Goal: Transaction & Acquisition: Book appointment/travel/reservation

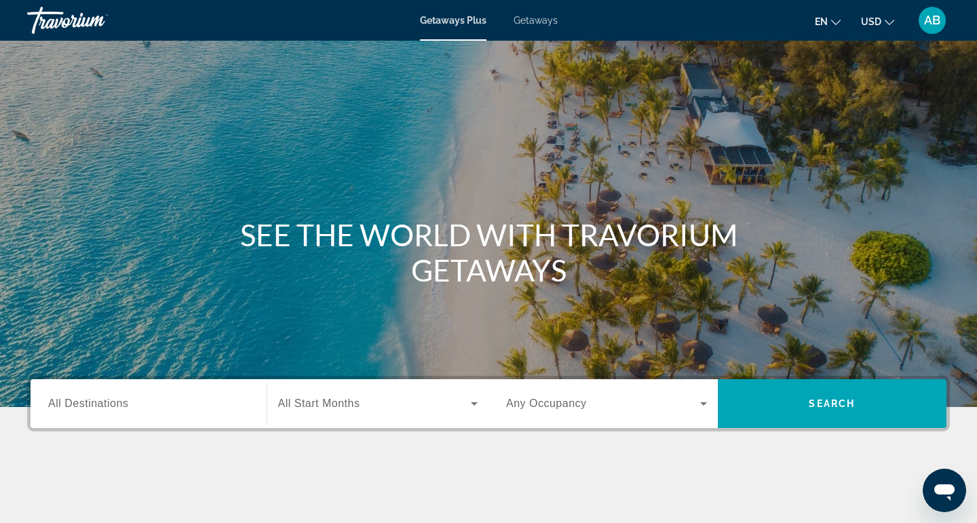
click at [551, 21] on span "Getaways" at bounding box center [535, 20] width 44 height 11
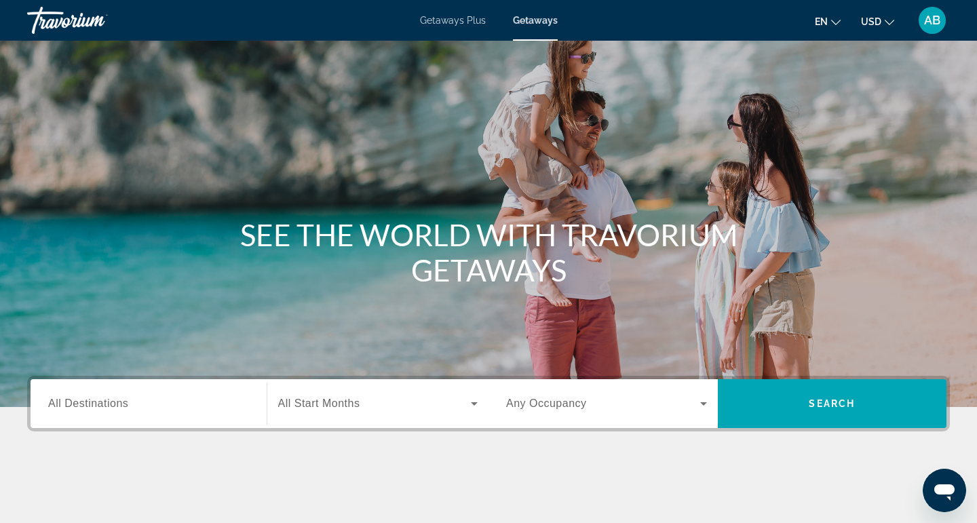
click at [176, 407] on input "Destination All Destinations" at bounding box center [148, 404] width 201 height 16
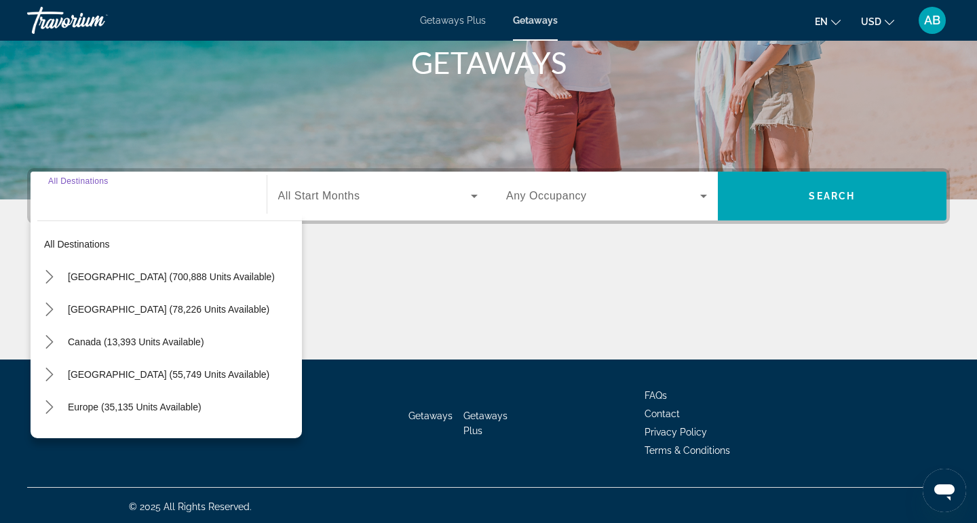
scroll to position [210, 0]
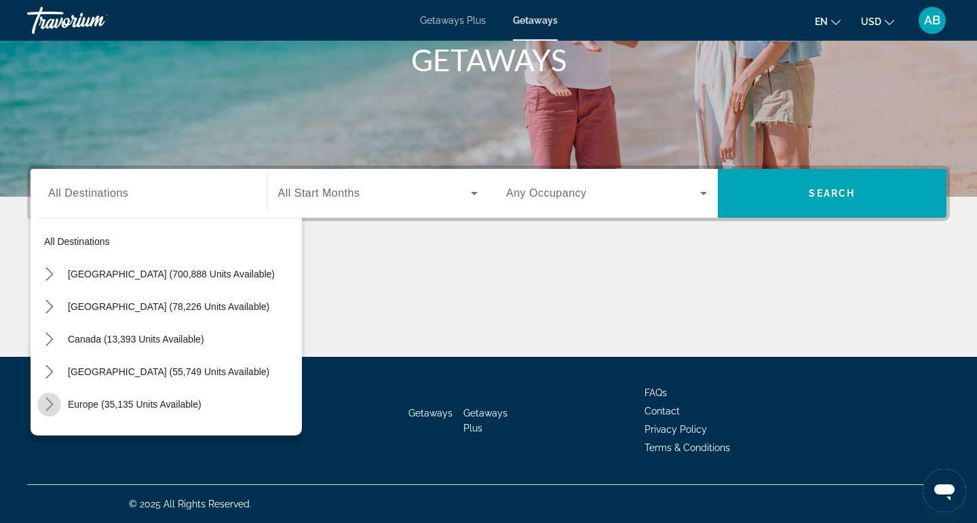
click at [47, 404] on icon "Toggle Europe (35,135 units available) submenu" at bounding box center [50, 404] width 14 height 14
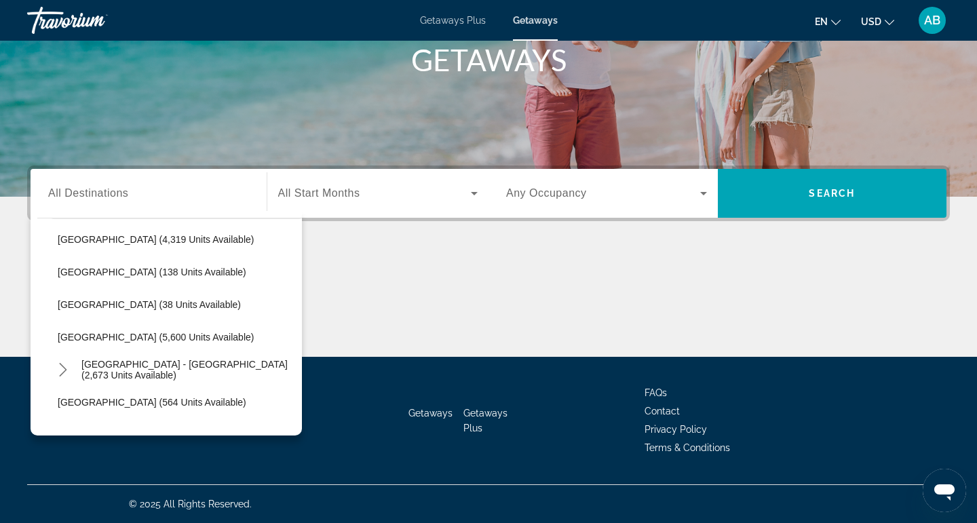
scroll to position [659, 0]
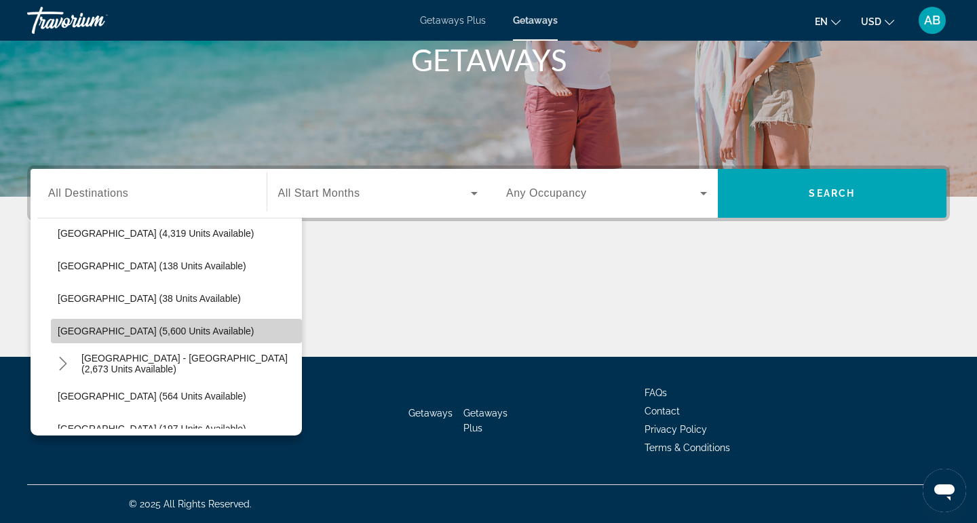
click at [133, 331] on span "Spain (5,600 units available)" at bounding box center [156, 331] width 196 height 11
type input "**********"
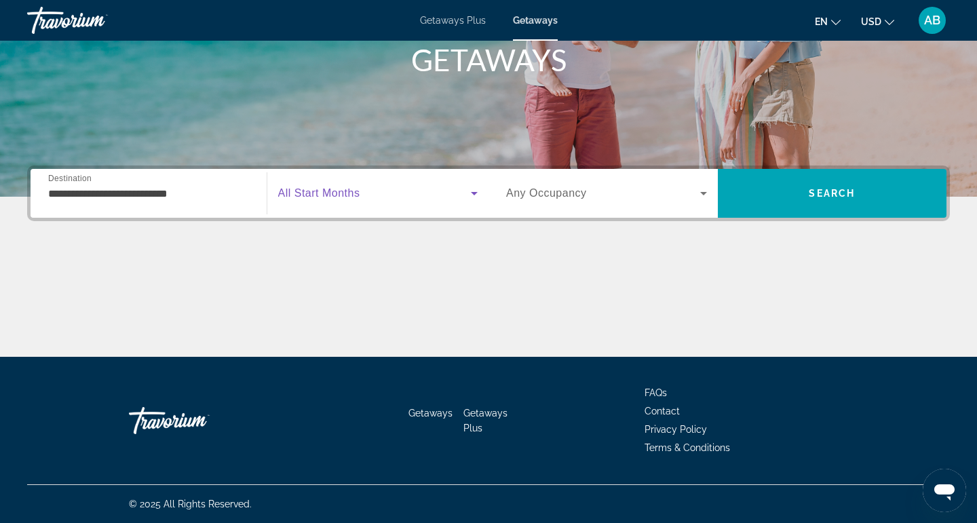
click at [367, 186] on span "Search widget" at bounding box center [374, 193] width 193 height 16
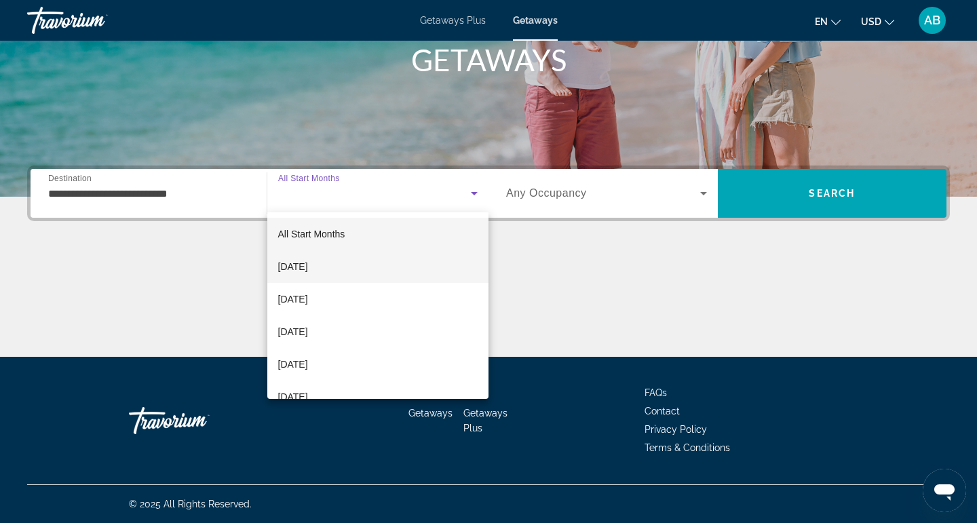
click at [346, 270] on mat-option "October 2025" at bounding box center [378, 266] width 222 height 33
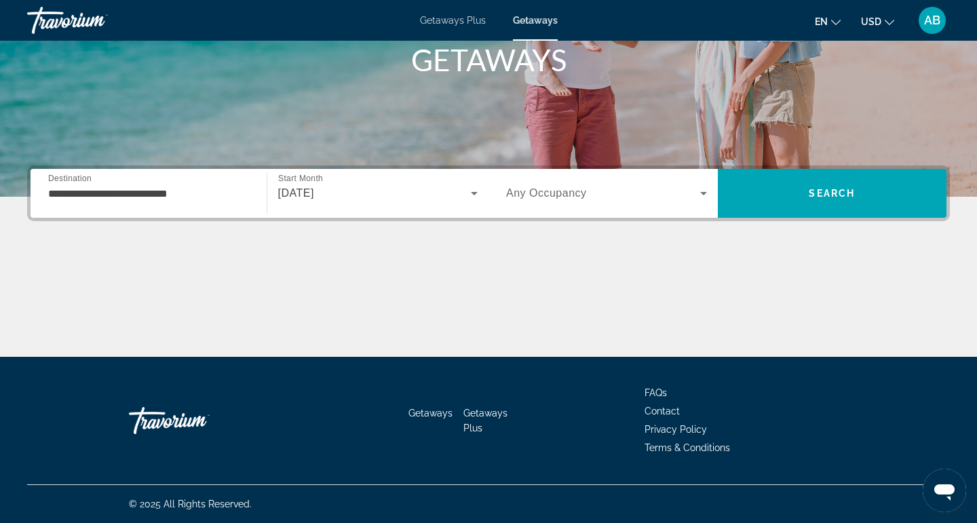
click at [585, 203] on div "Search widget" at bounding box center [606, 193] width 201 height 38
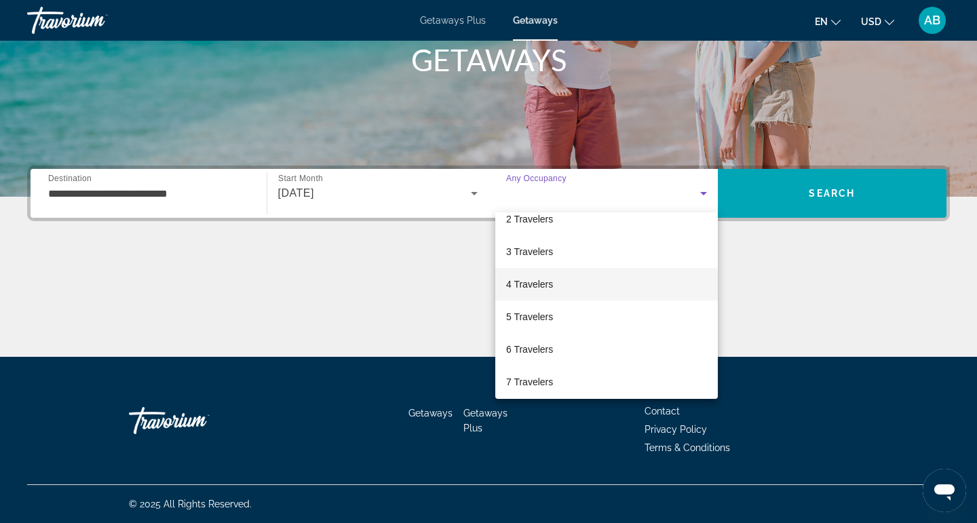
scroll to position [48, 0]
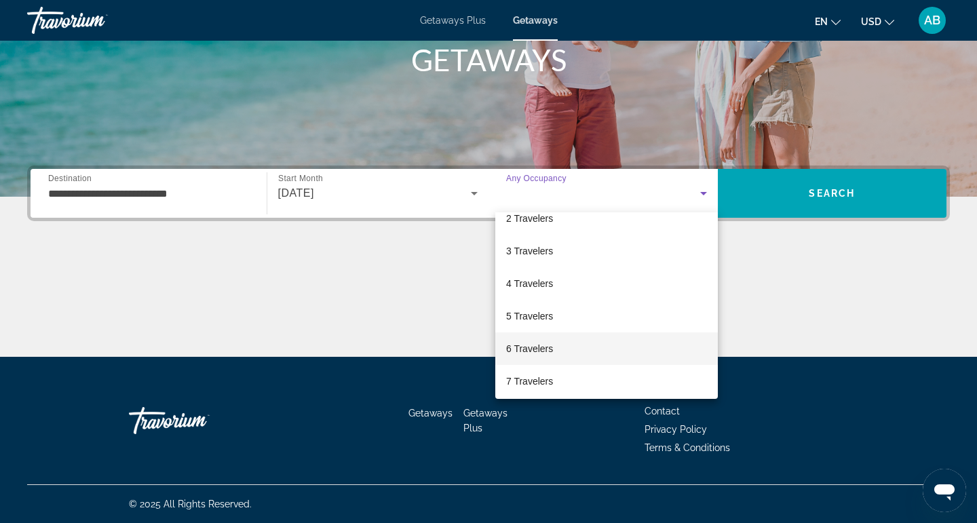
click at [550, 341] on span "6 Travelers" at bounding box center [529, 348] width 47 height 16
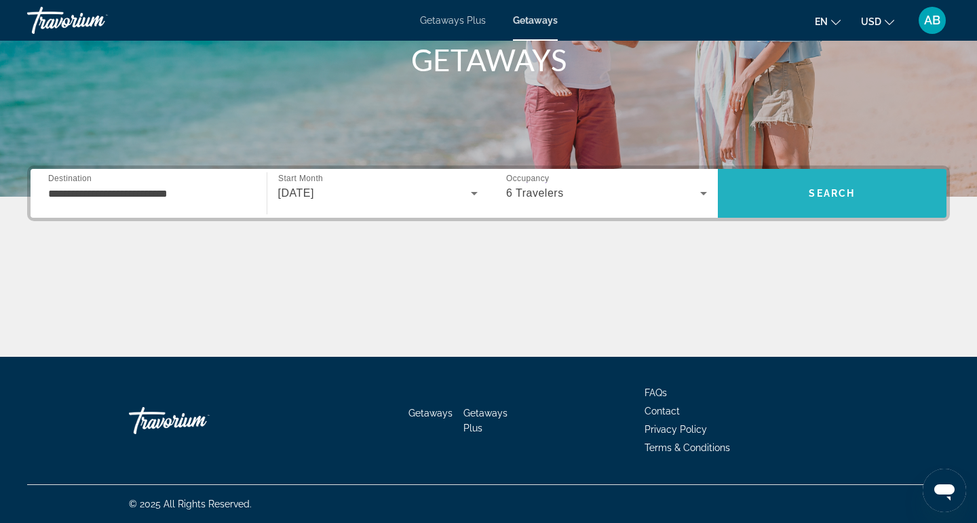
click at [802, 206] on span "Search" at bounding box center [832, 193] width 229 height 33
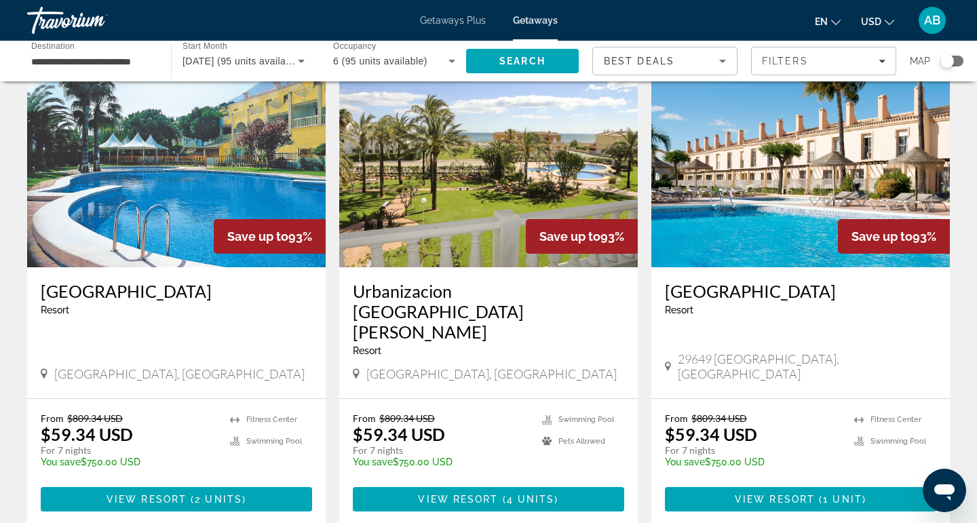
scroll to position [555, 0]
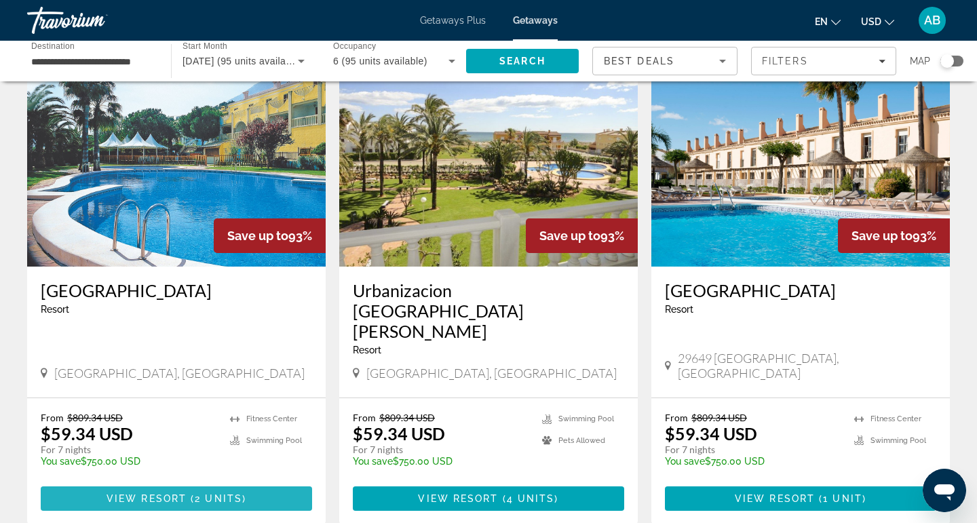
click at [216, 493] on span "2 units" at bounding box center [218, 498] width 47 height 11
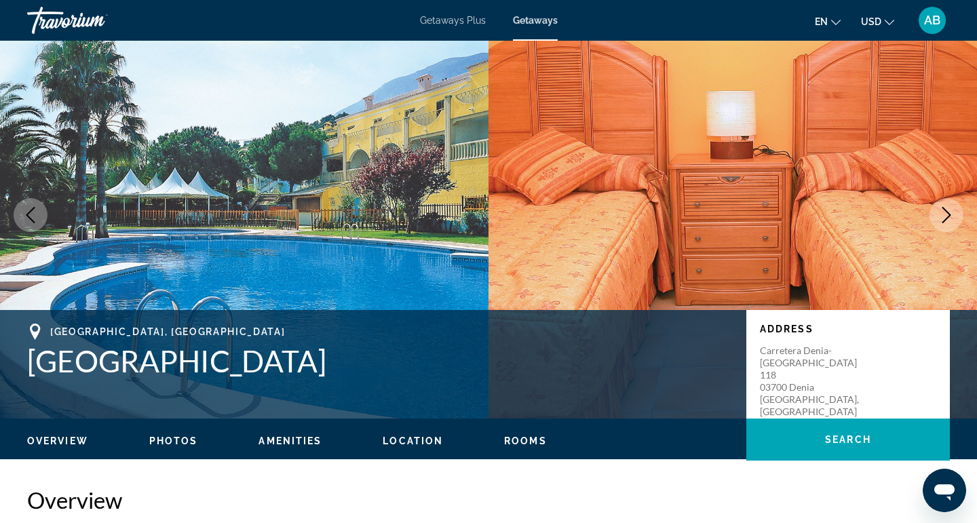
scroll to position [28, 0]
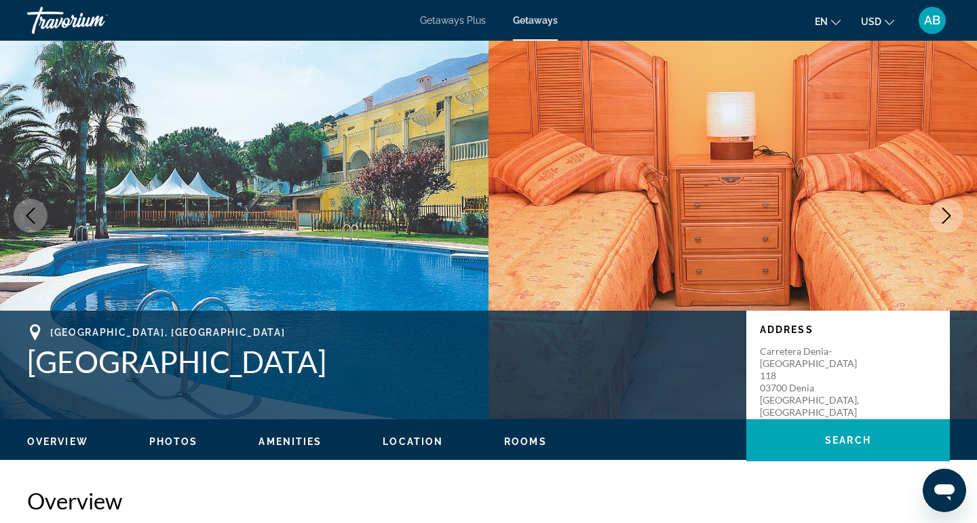
click at [950, 221] on icon "Next image" at bounding box center [946, 216] width 16 height 16
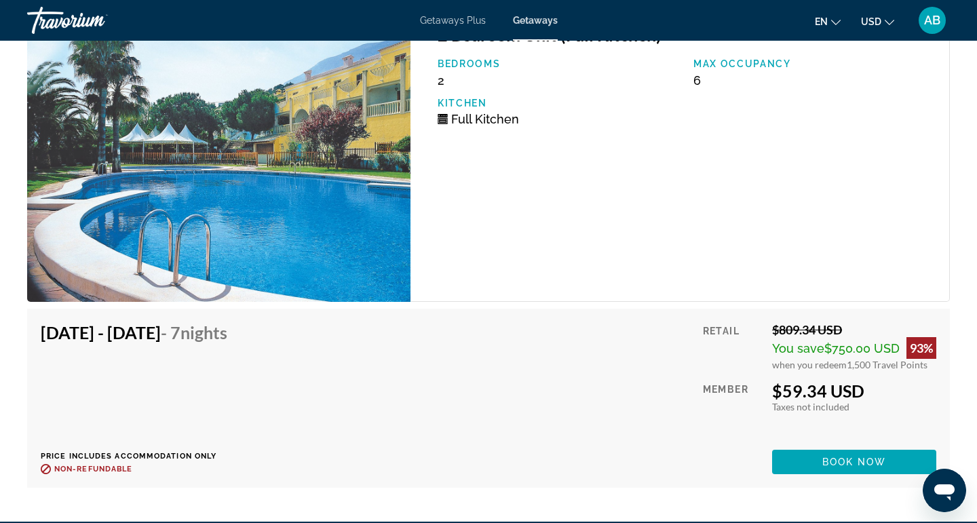
scroll to position [2249, 0]
drag, startPoint x: 52, startPoint y: 321, endPoint x: 260, endPoint y: 324, distance: 207.6
click at [227, 324] on h4 "Oct 18, 2025 - Oct 25, 2025 - 7 Nights" at bounding box center [134, 332] width 187 height 20
click at [227, 324] on span "- 7 Nights" at bounding box center [194, 332] width 66 height 20
click at [850, 456] on span "Book now" at bounding box center [854, 461] width 64 height 11
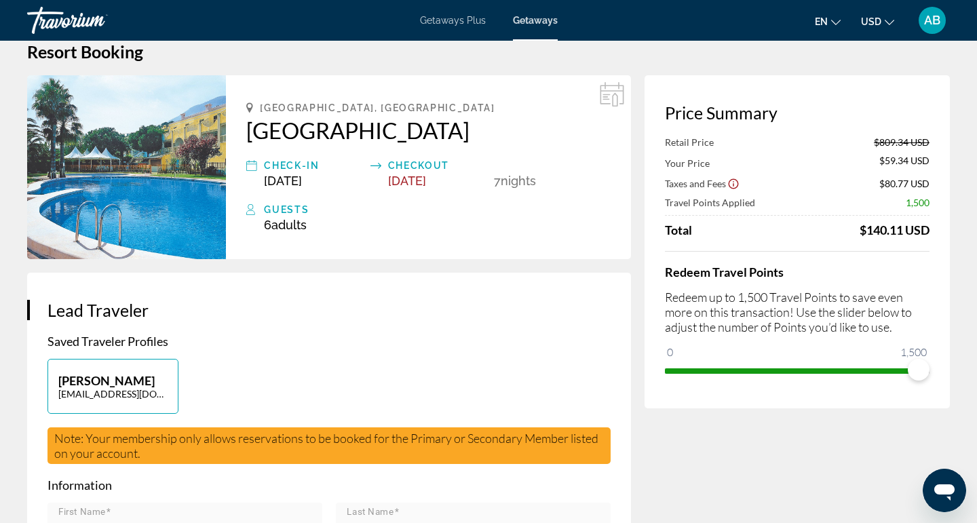
scroll to position [28, 0]
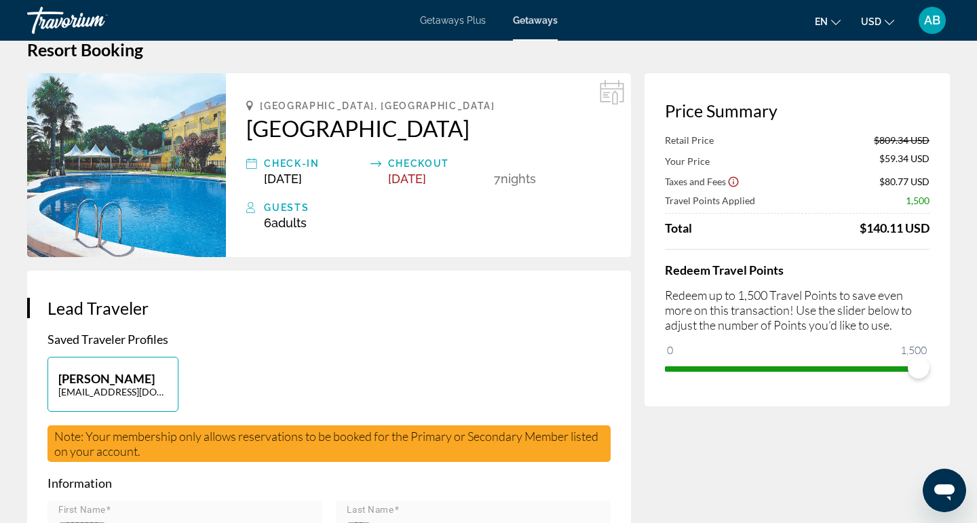
drag, startPoint x: 667, startPoint y: 182, endPoint x: 730, endPoint y: 184, distance: 63.1
click at [730, 184] on div "Taxes and Fees" at bounding box center [702, 181] width 75 height 12
drag, startPoint x: 882, startPoint y: 184, endPoint x: 909, endPoint y: 184, distance: 27.8
click at [909, 184] on span "$80.77 USD" at bounding box center [904, 182] width 50 height 12
drag, startPoint x: 858, startPoint y: 235, endPoint x: 942, endPoint y: 237, distance: 84.1
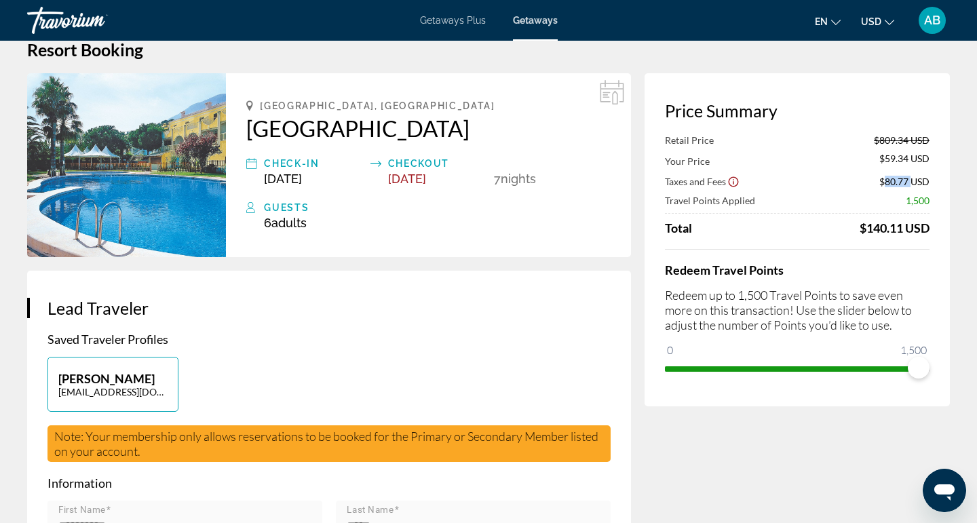
click at [942, 237] on div "Price Summary Retail Price $809.34 USD Your Price $59.34 USD Taxes and Fees $80…" at bounding box center [796, 239] width 305 height 333
click at [926, 235] on div "$140.11 USD" at bounding box center [894, 227] width 70 height 15
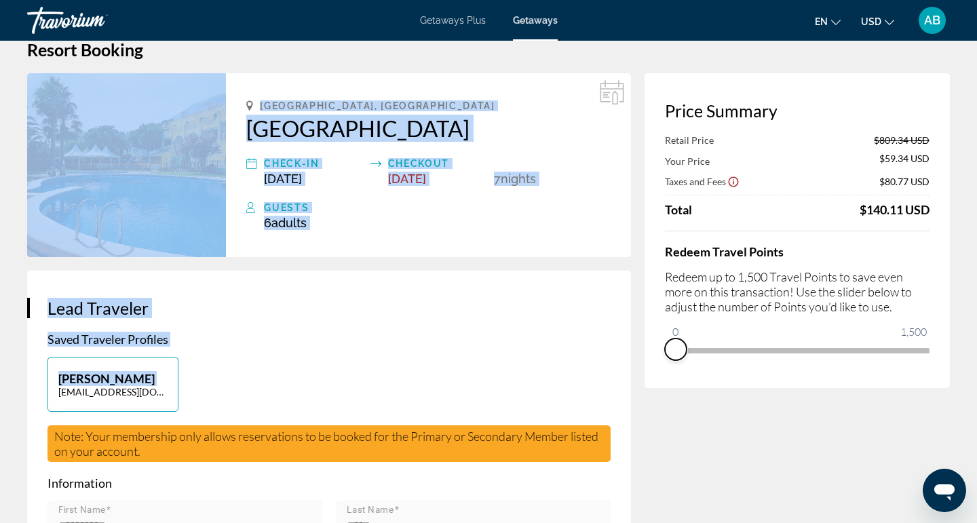
drag, startPoint x: 919, startPoint y: 374, endPoint x: 631, endPoint y: 378, distance: 287.6
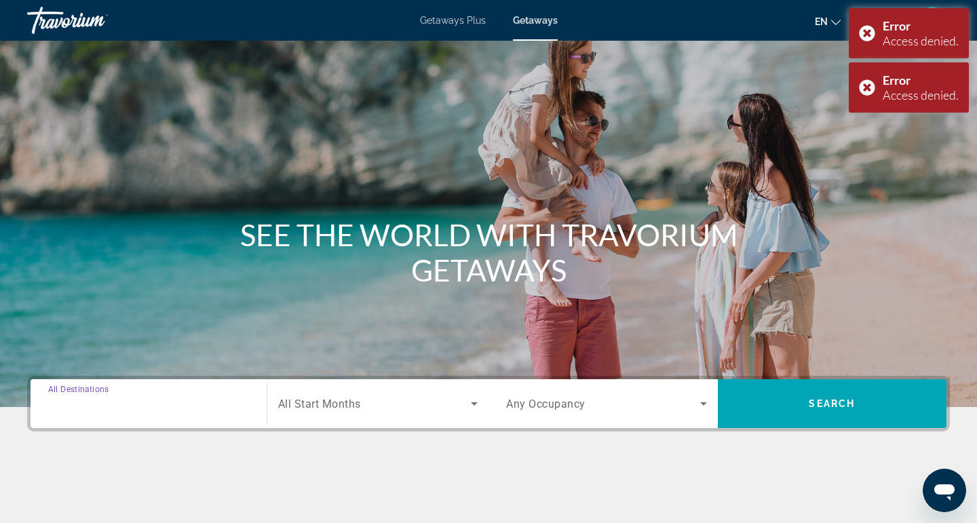
click at [191, 404] on input "Destination All Destinations" at bounding box center [148, 404] width 201 height 16
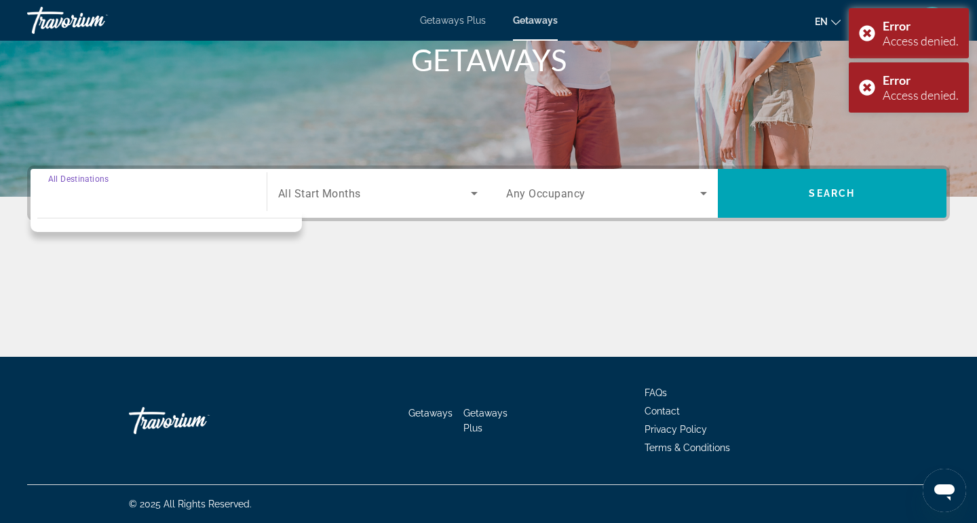
click at [117, 200] on input "Destination All Destinations" at bounding box center [148, 194] width 201 height 16
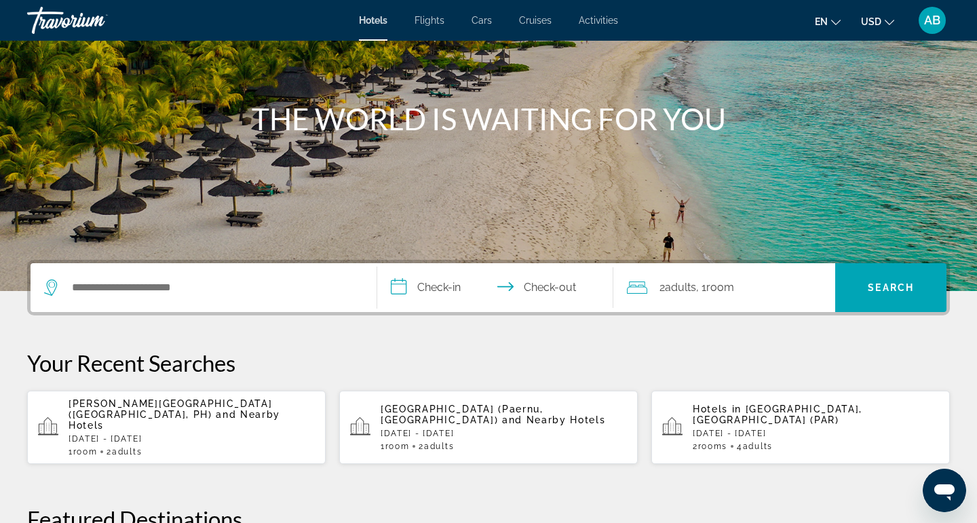
scroll to position [117, 0]
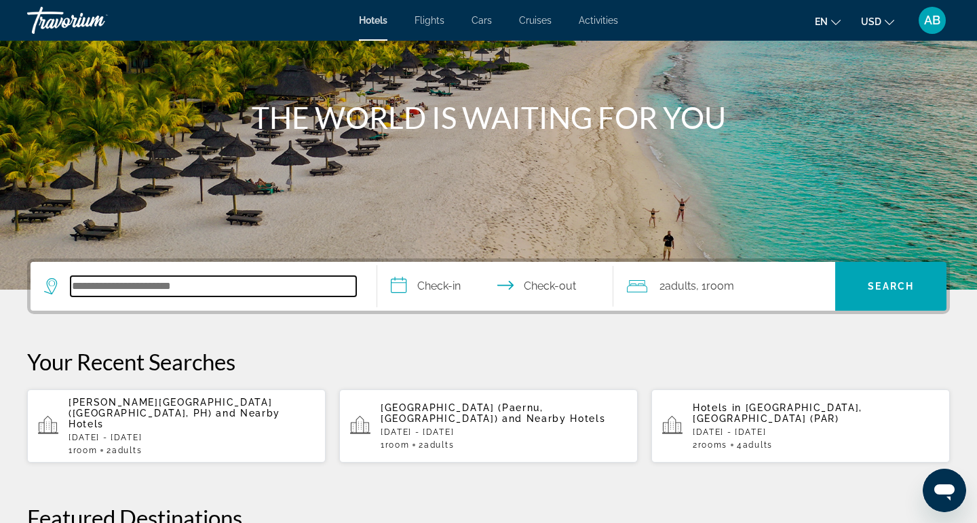
click at [228, 286] on input "Search hotel destination" at bounding box center [214, 286] width 286 height 20
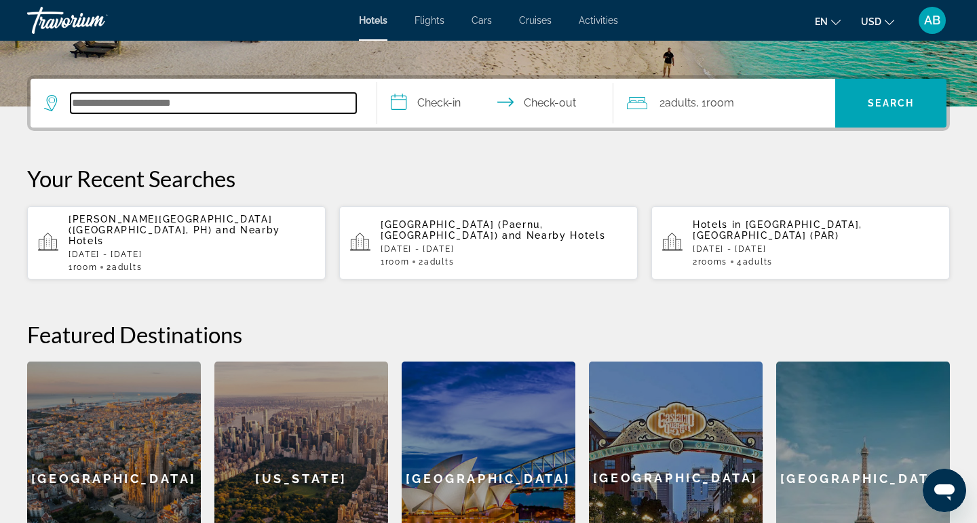
scroll to position [332, 0]
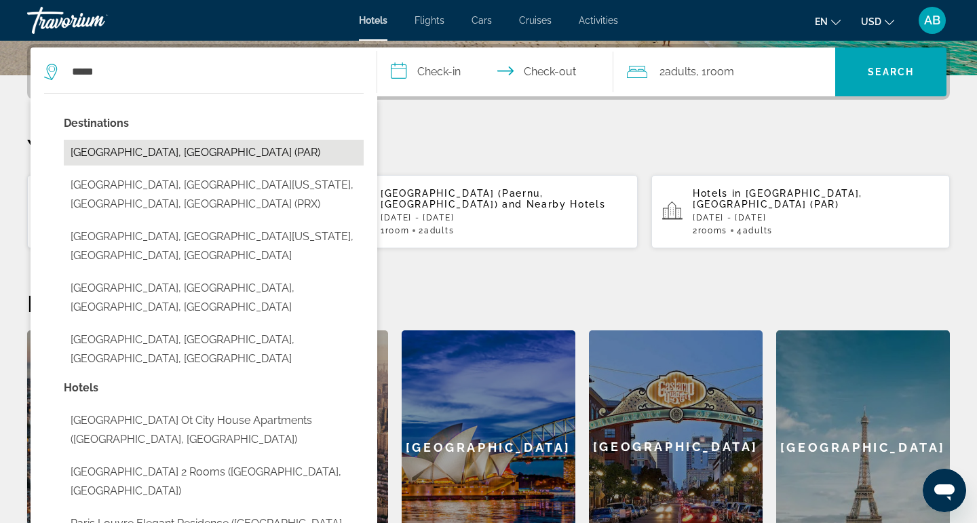
click at [163, 163] on button "[GEOGRAPHIC_DATA], [GEOGRAPHIC_DATA] (PAR)" at bounding box center [214, 153] width 300 height 26
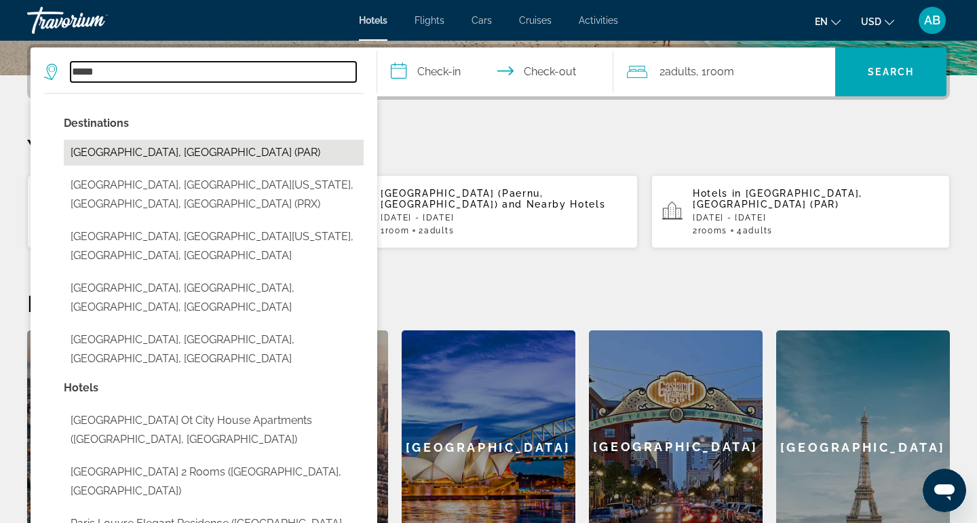
type input "**********"
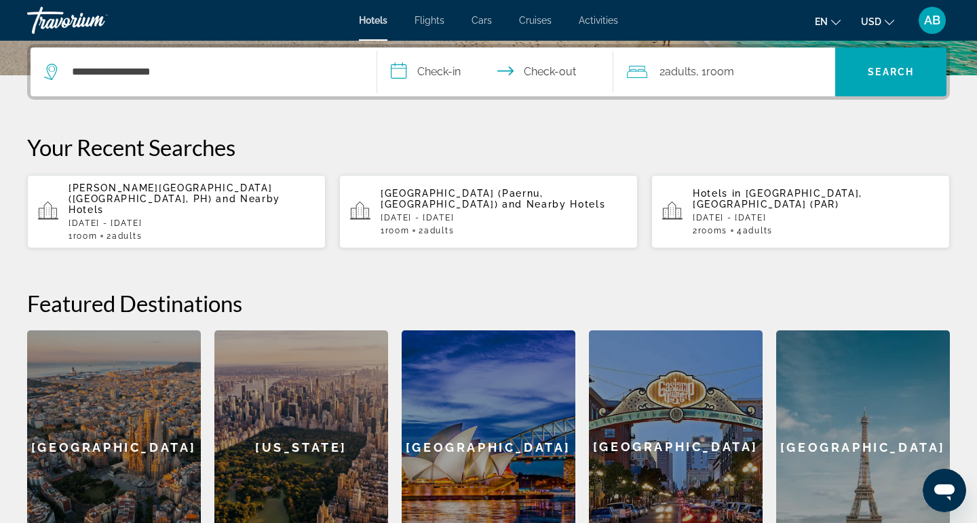
click at [459, 72] on input "**********" at bounding box center [497, 73] width 241 height 53
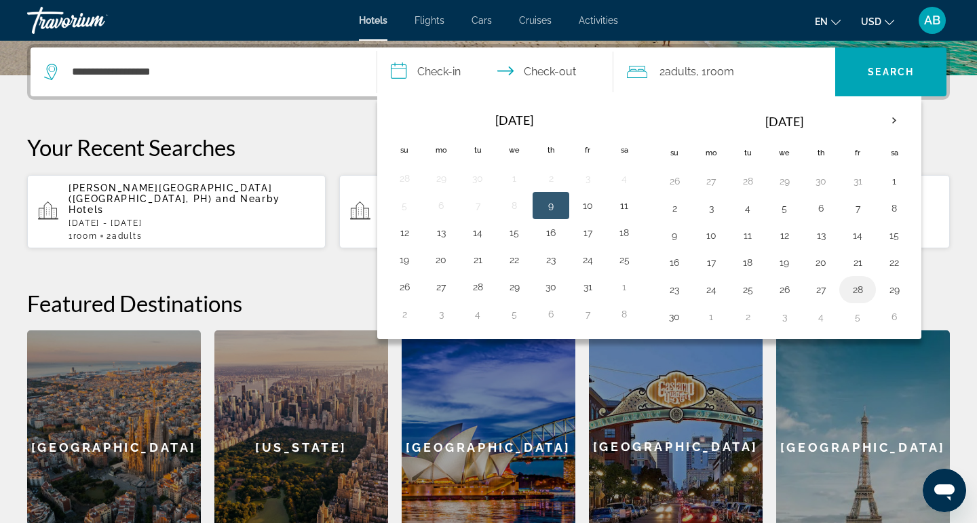
click at [861, 298] on button "28" at bounding box center [857, 289] width 22 height 19
click at [710, 326] on button "1" at bounding box center [711, 316] width 22 height 19
type input "**********"
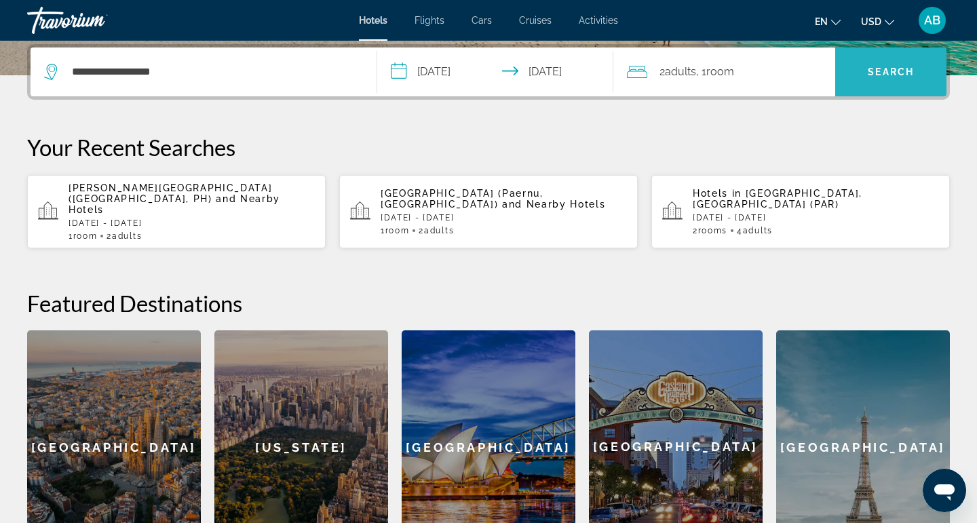
click at [901, 80] on span "Search" at bounding box center [890, 72] width 111 height 33
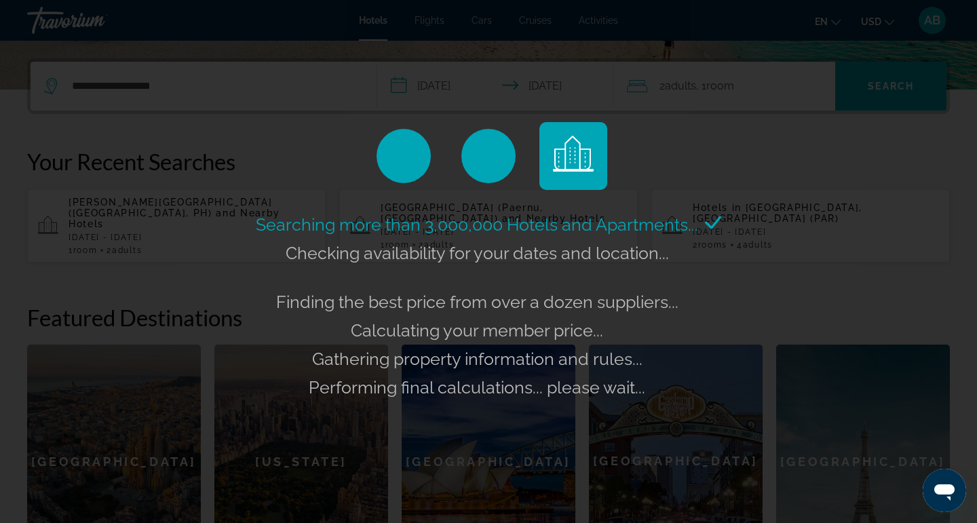
scroll to position [315, 0]
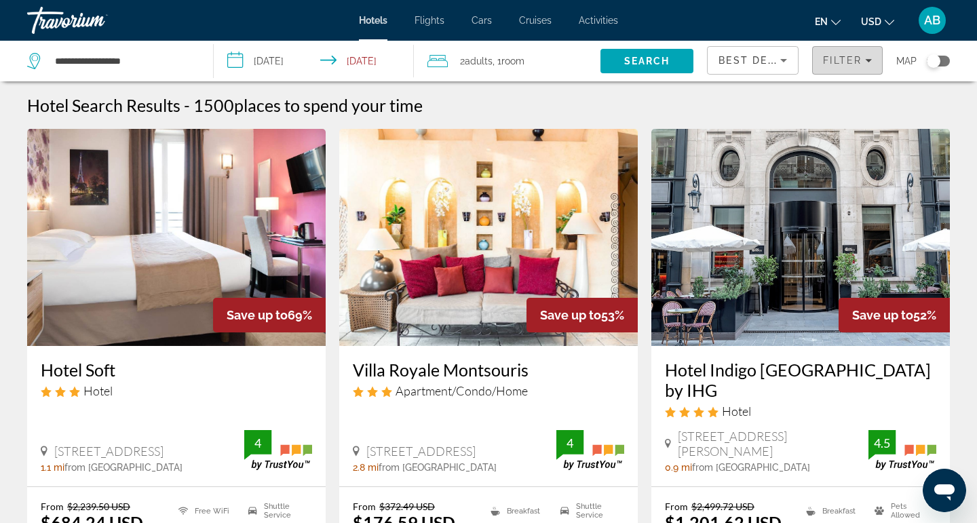
click at [843, 65] on button "Filter" at bounding box center [847, 60] width 71 height 28
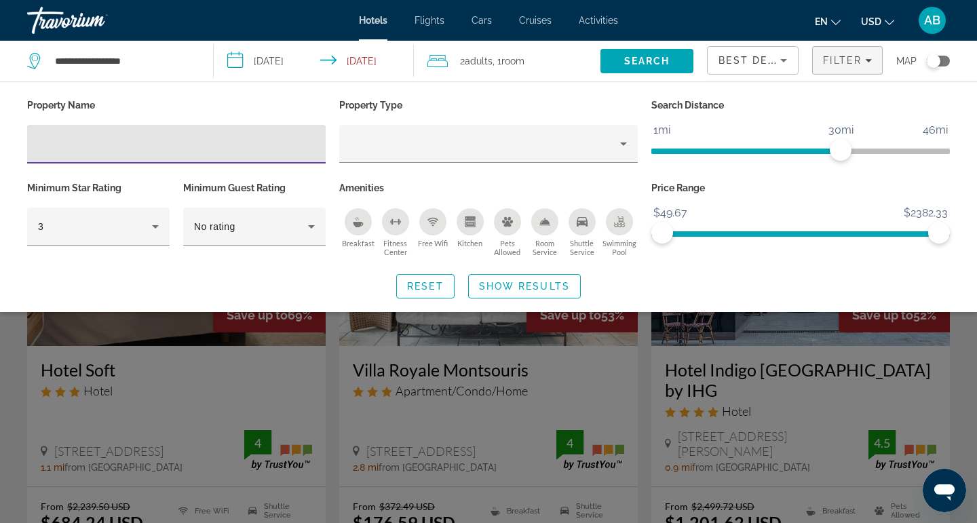
click at [958, 382] on div "Search widget" at bounding box center [488, 362] width 977 height 319
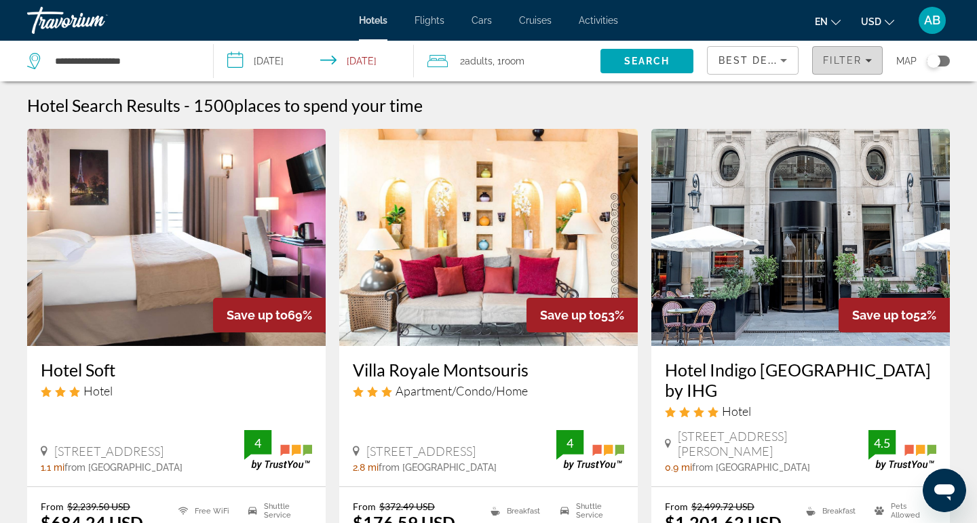
click at [829, 60] on span "Filter" at bounding box center [842, 60] width 39 height 11
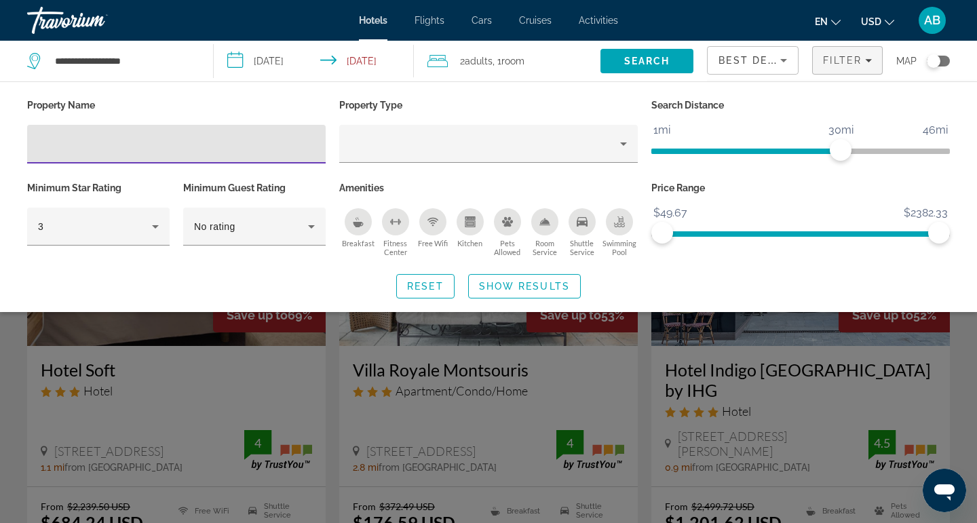
click at [242, 140] on input "Hotel Filters" at bounding box center [176, 144] width 277 height 16
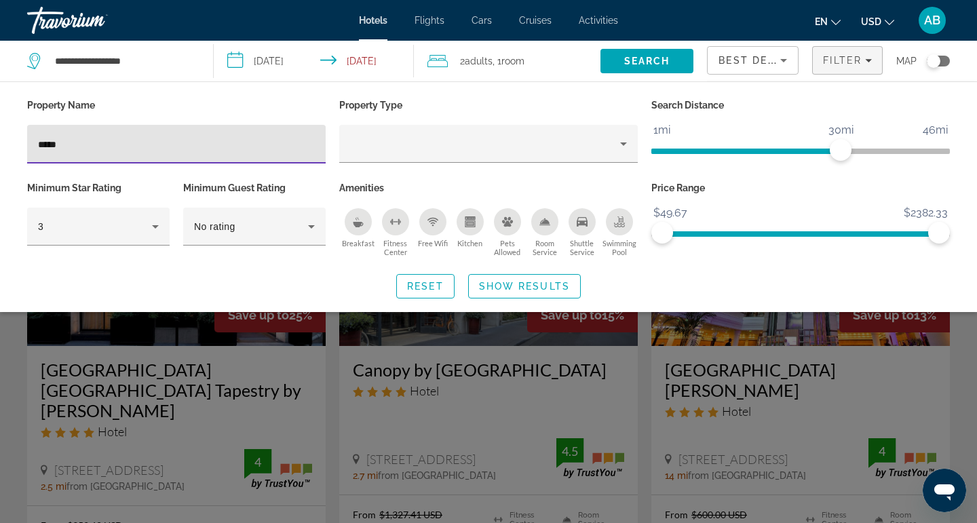
type input "******"
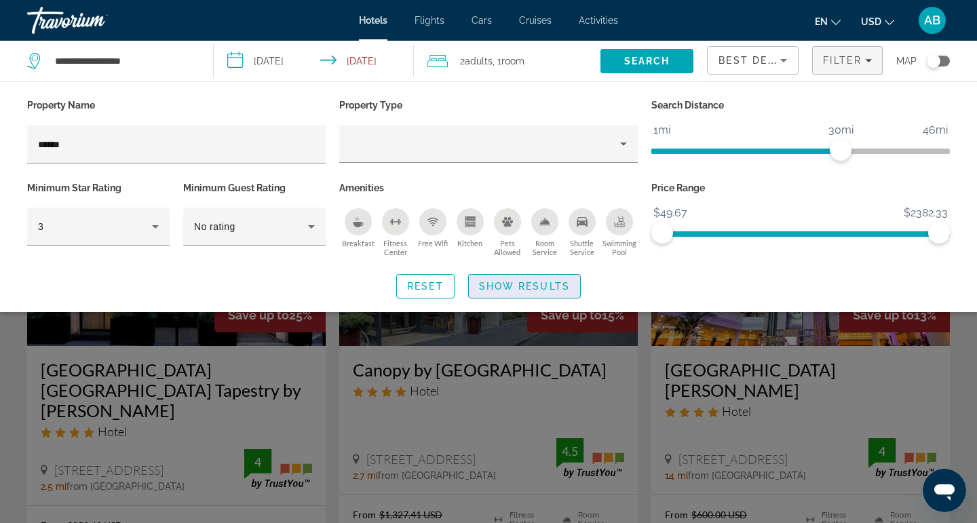
click at [556, 286] on span "Show Results" at bounding box center [524, 286] width 91 height 11
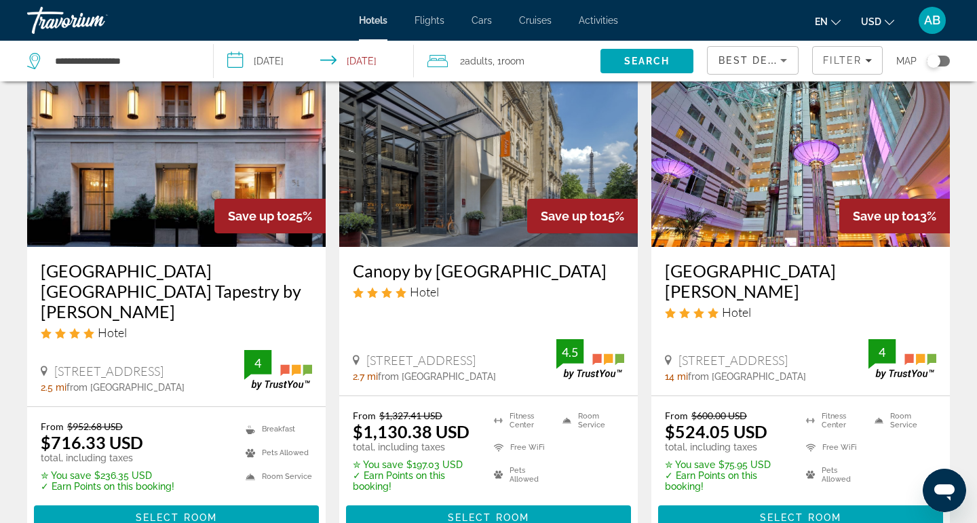
scroll to position [99, 0]
click at [824, 182] on img "Main content" at bounding box center [800, 138] width 298 height 217
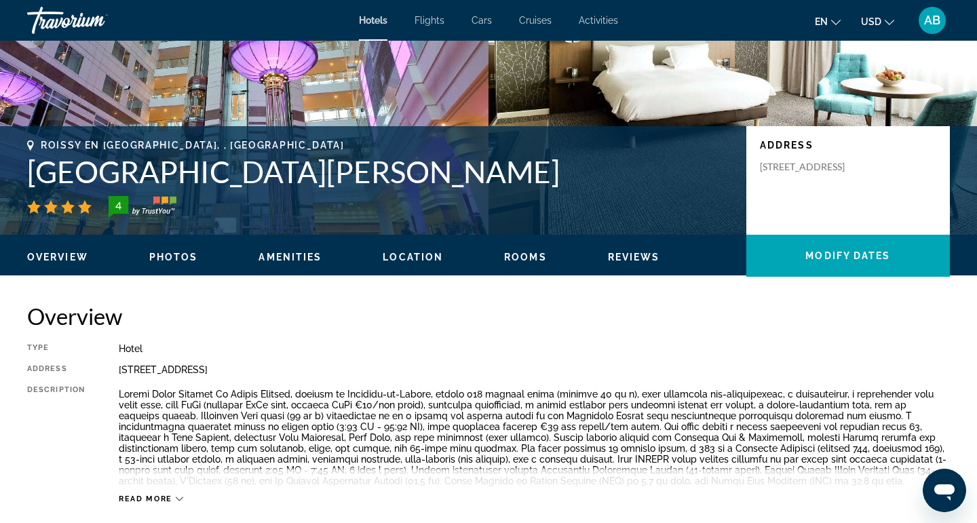
scroll to position [198, 0]
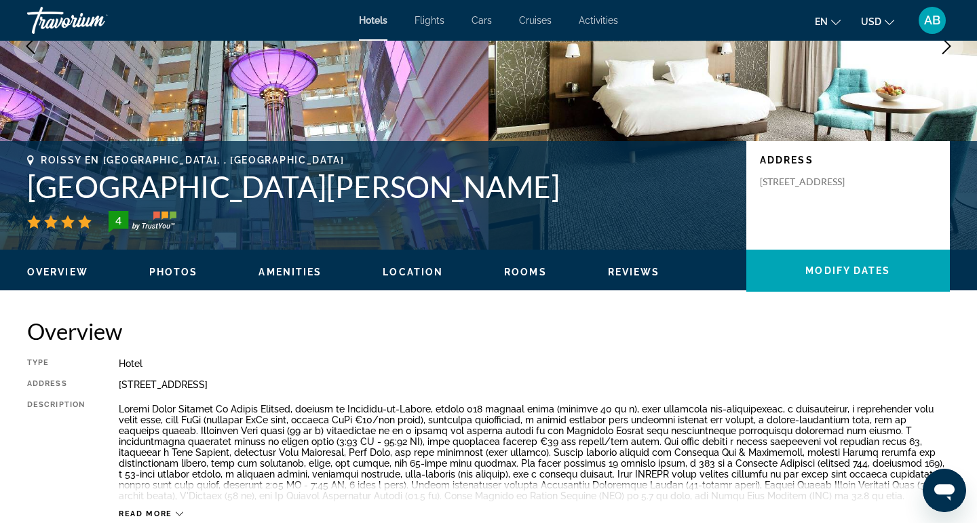
drag, startPoint x: 29, startPoint y: 197, endPoint x: 602, endPoint y: 197, distance: 573.1
click at [602, 197] on h1 "[GEOGRAPHIC_DATA][PERSON_NAME]" at bounding box center [379, 186] width 705 height 35
copy h1 "[GEOGRAPHIC_DATA][PERSON_NAME]"
click at [970, 0] on mat-toolbar "Hotels Flights Cars Cruises Activities Hotels Flights Cars Cruises Activities e…" at bounding box center [488, 20] width 977 height 41
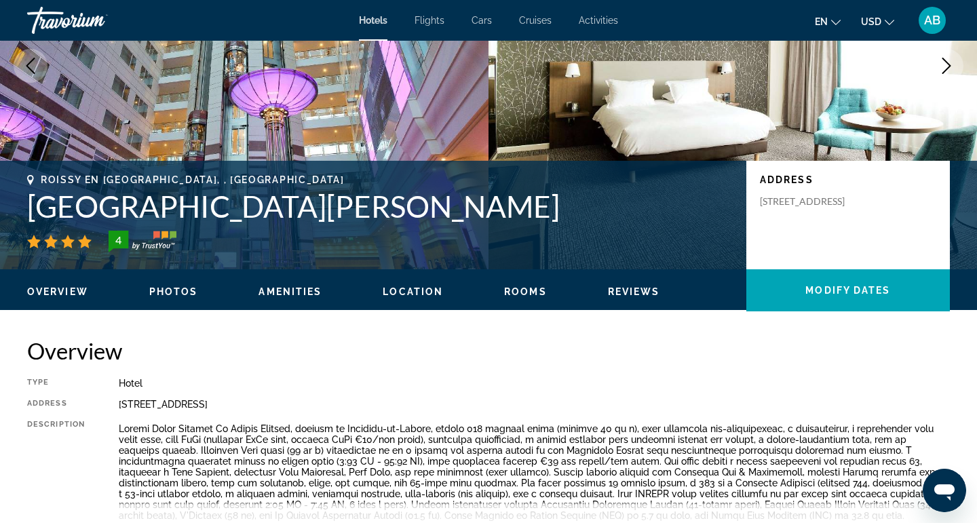
scroll to position [167, 0]
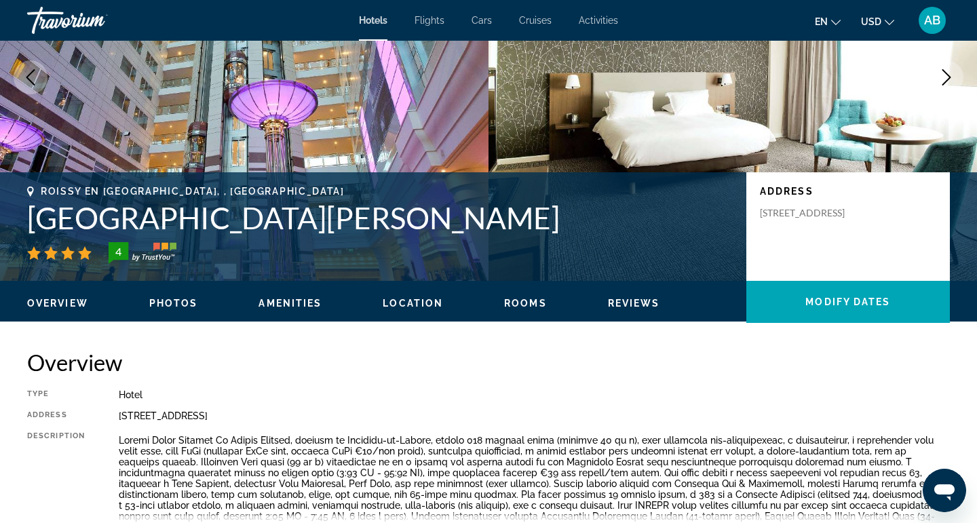
click at [534, 223] on h1 "[GEOGRAPHIC_DATA][PERSON_NAME]" at bounding box center [379, 217] width 705 height 35
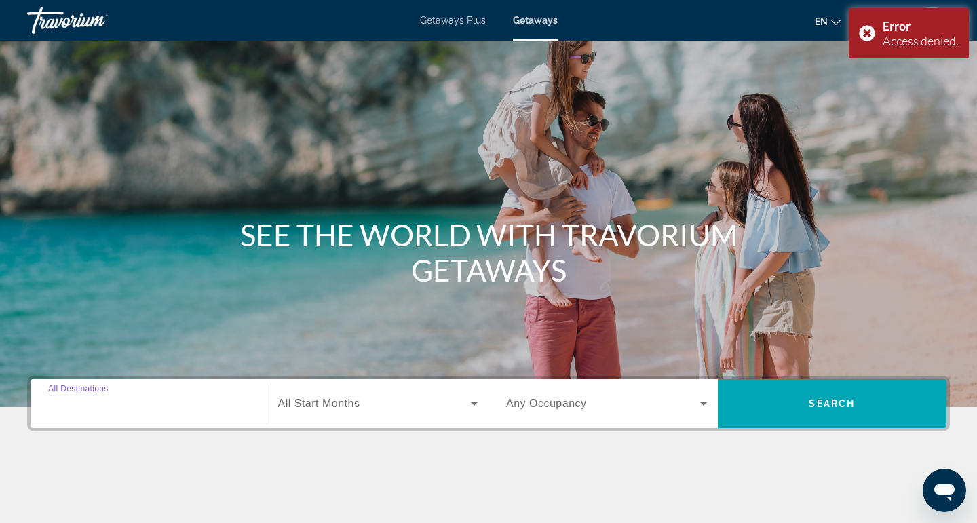
click at [180, 396] on input "Destination All Destinations" at bounding box center [148, 404] width 201 height 16
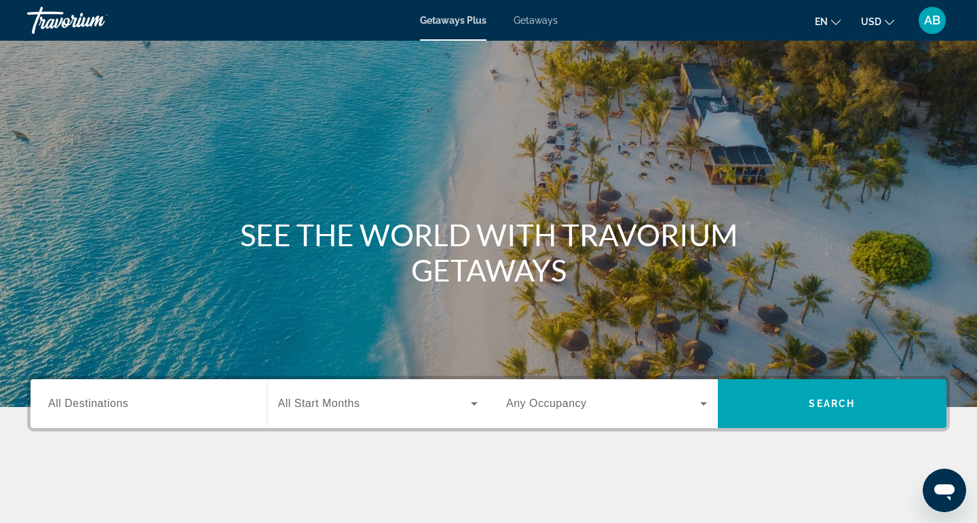
click at [547, 24] on span "Getaways" at bounding box center [535, 20] width 44 height 11
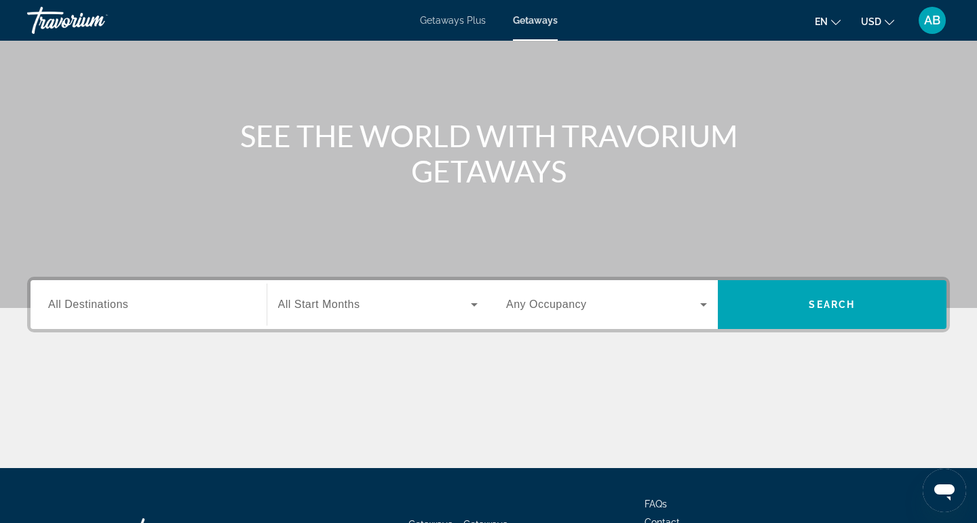
scroll to position [157, 0]
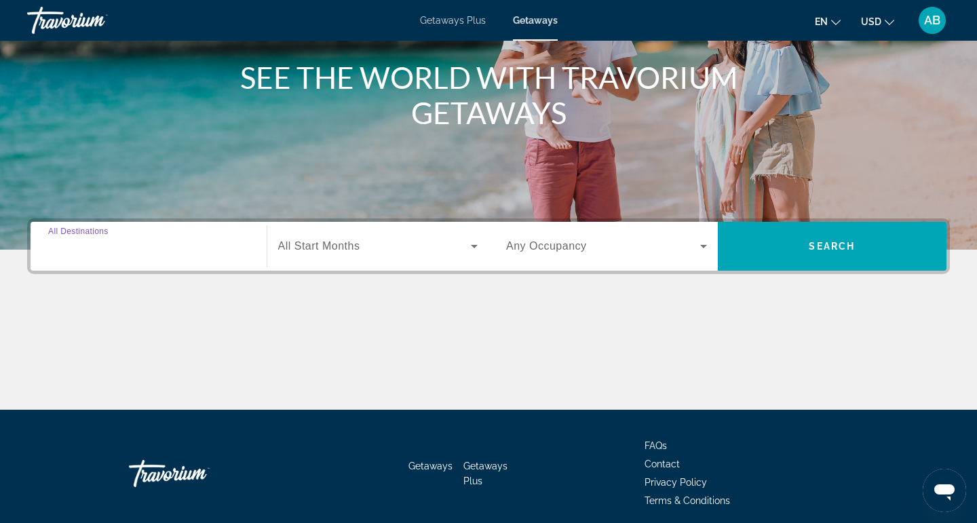
click at [178, 248] on input "Destination All Destinations" at bounding box center [148, 247] width 201 height 16
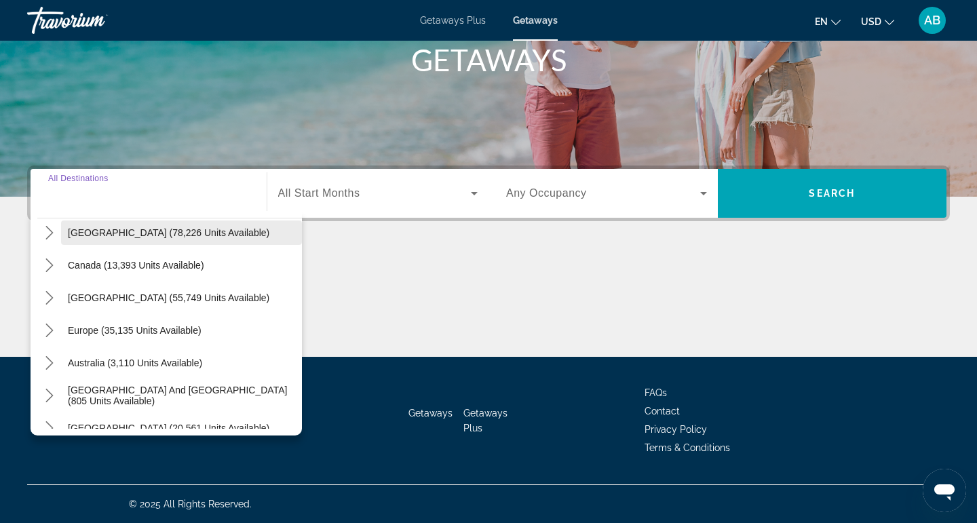
scroll to position [76, 0]
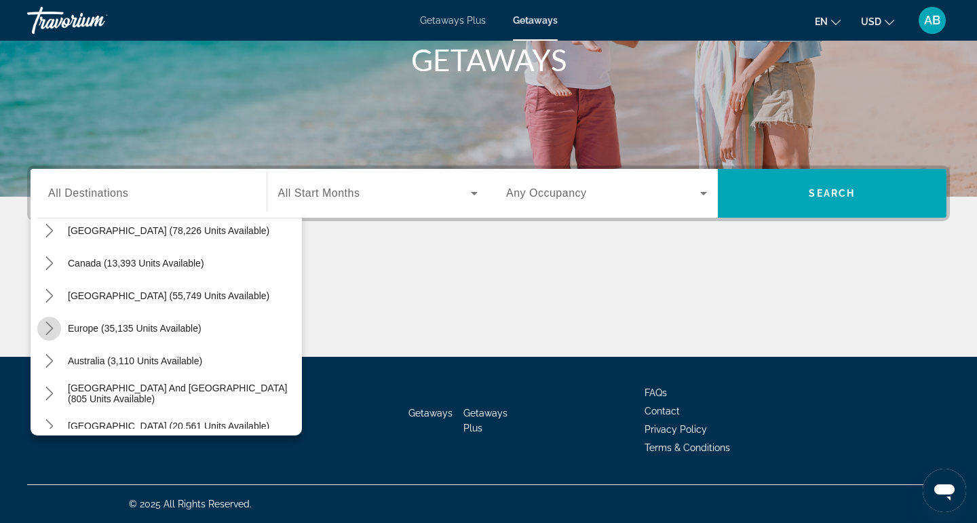
click at [51, 333] on icon "Toggle Europe (35,135 units available) submenu" at bounding box center [50, 328] width 14 height 14
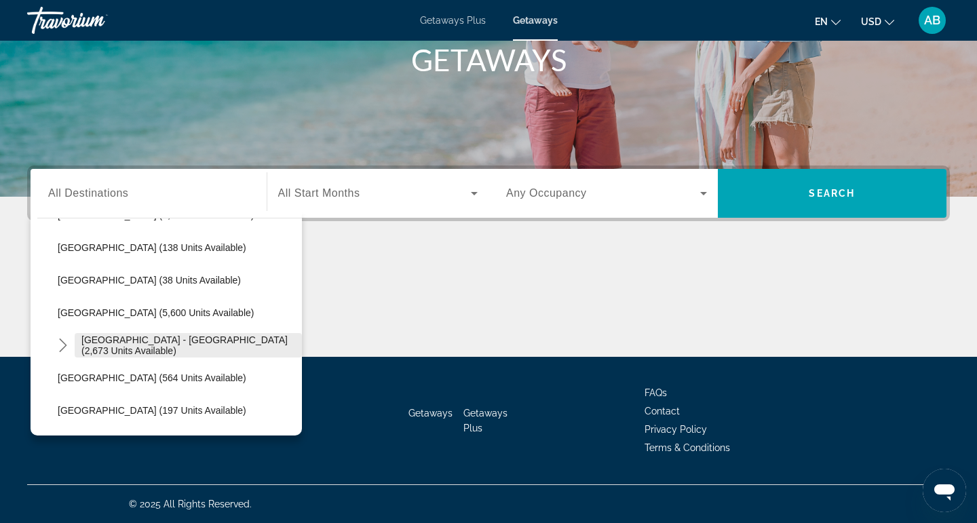
scroll to position [677, 0]
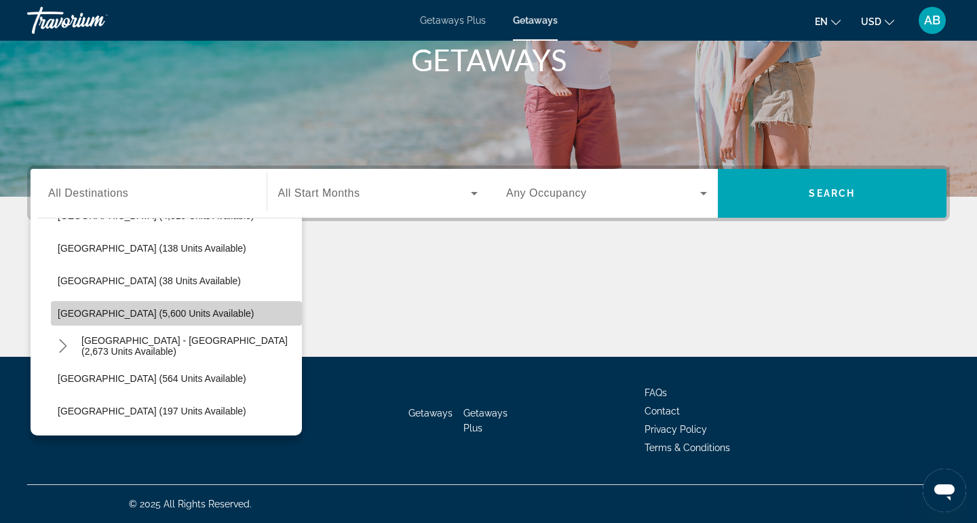
click at [168, 311] on span "Spain (5,600 units available)" at bounding box center [156, 313] width 196 height 11
type input "**********"
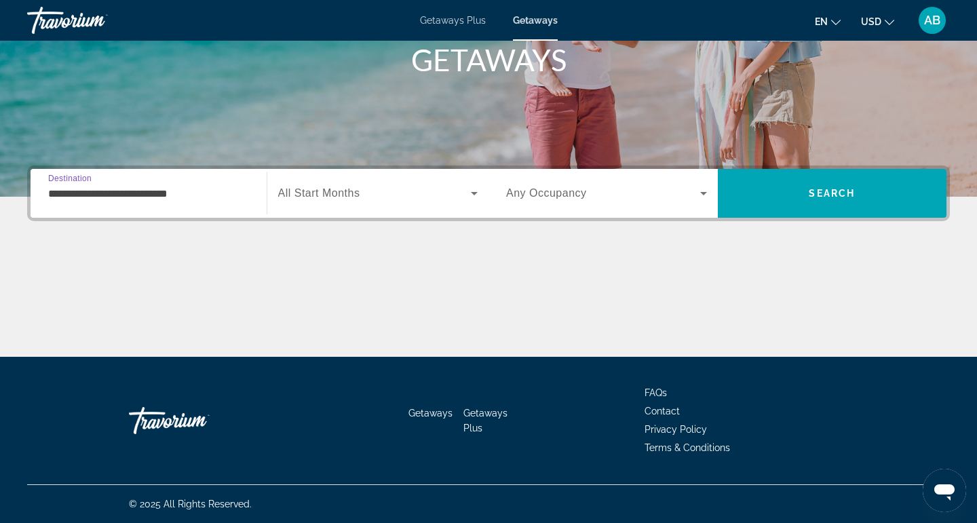
click at [411, 201] on span "Search widget" at bounding box center [374, 193] width 193 height 16
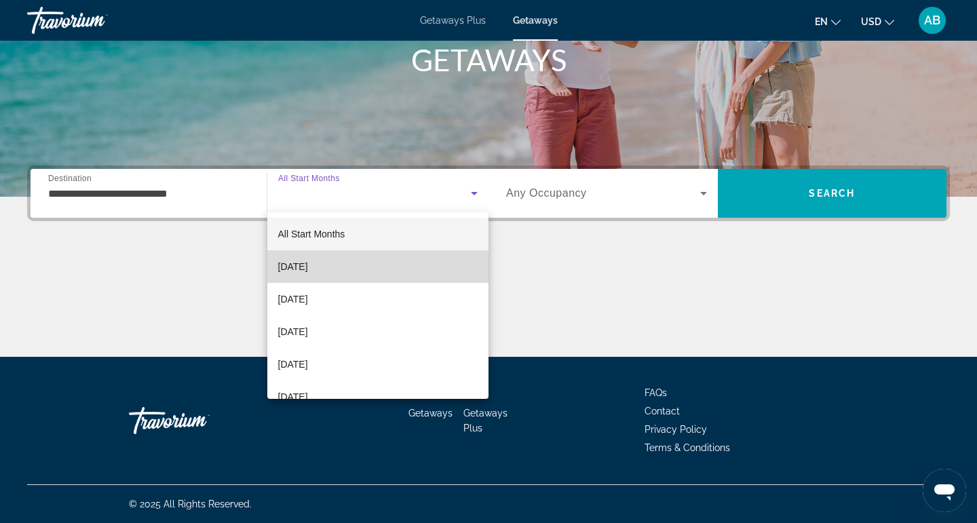
click at [389, 277] on mat-option "October 2025" at bounding box center [378, 266] width 222 height 33
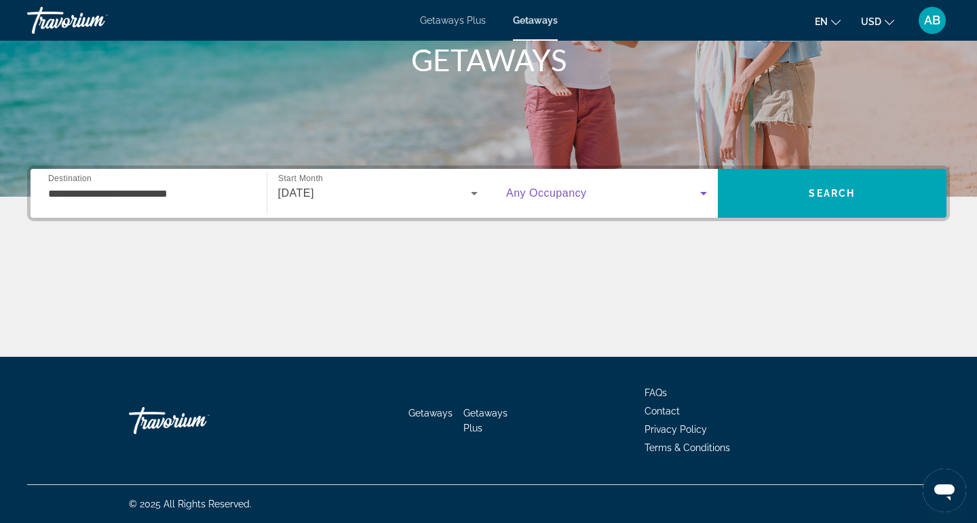
click at [575, 199] on span "Search widget" at bounding box center [603, 193] width 194 height 16
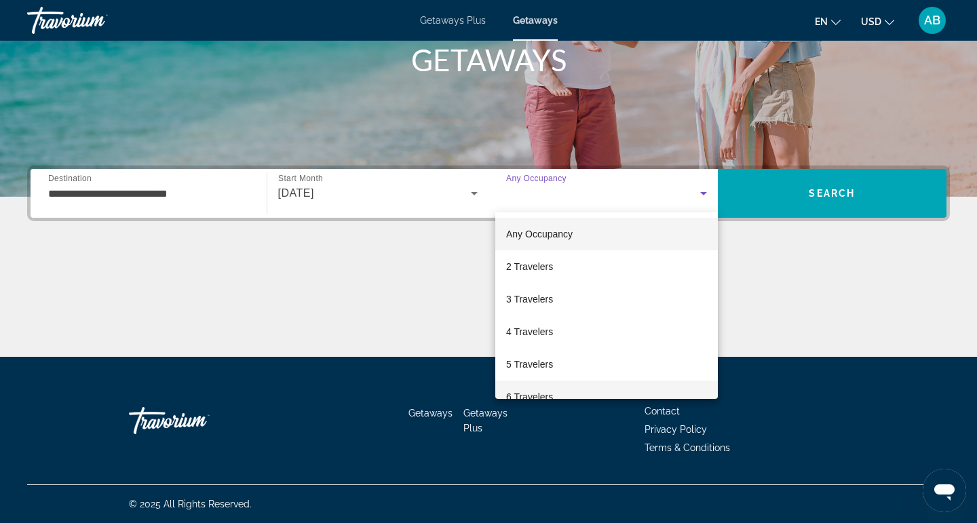
click at [558, 394] on mat-option "6 Travelers" at bounding box center [606, 396] width 222 height 33
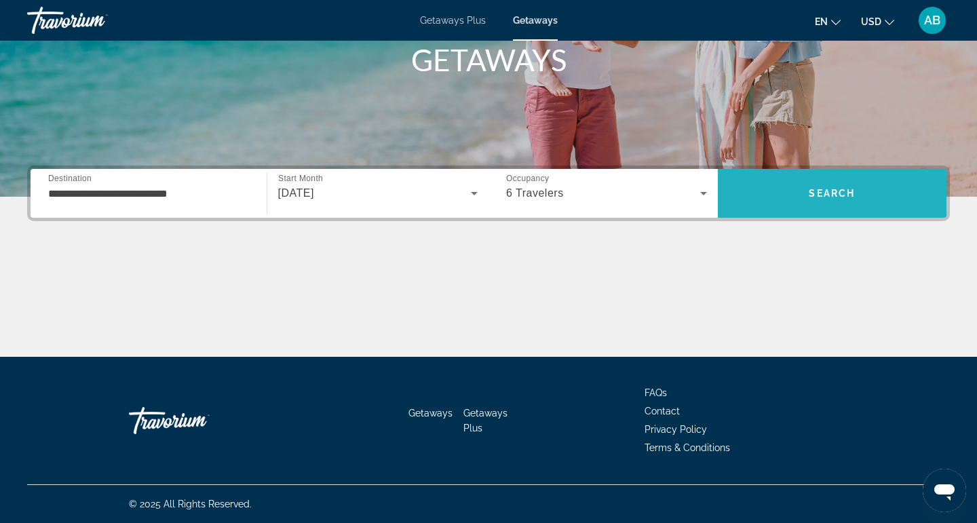
click at [810, 191] on span "Search" at bounding box center [831, 193] width 46 height 11
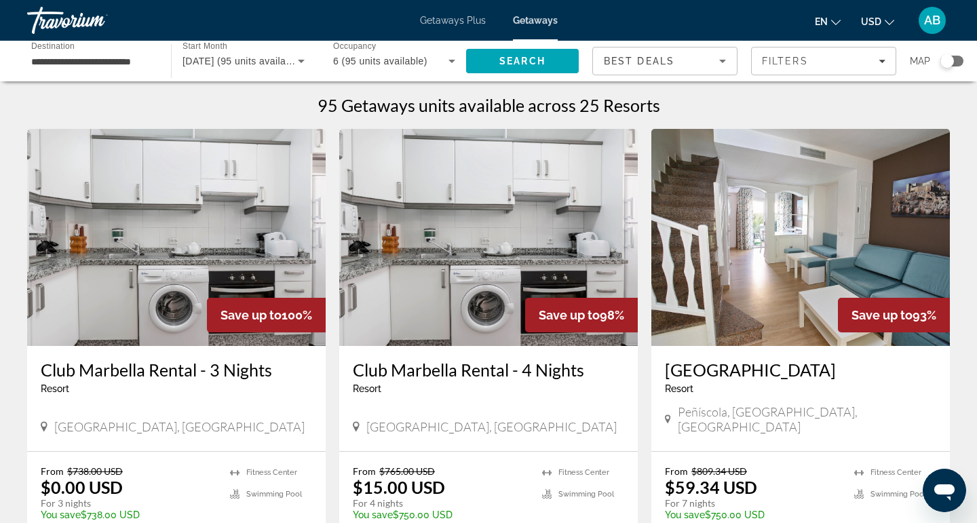
click at [458, 244] on img "Main content" at bounding box center [488, 237] width 298 height 217
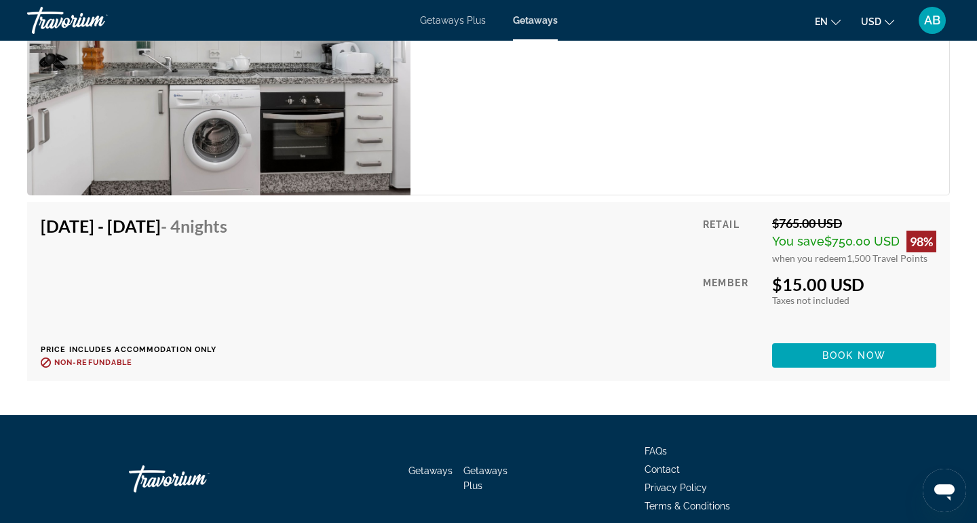
scroll to position [2361, 0]
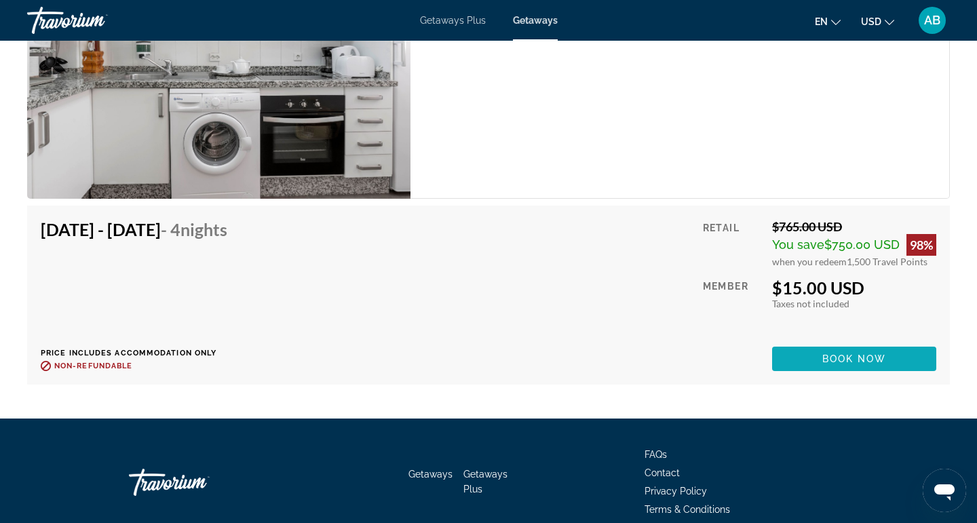
click at [859, 353] on span "Book now" at bounding box center [854, 358] width 64 height 11
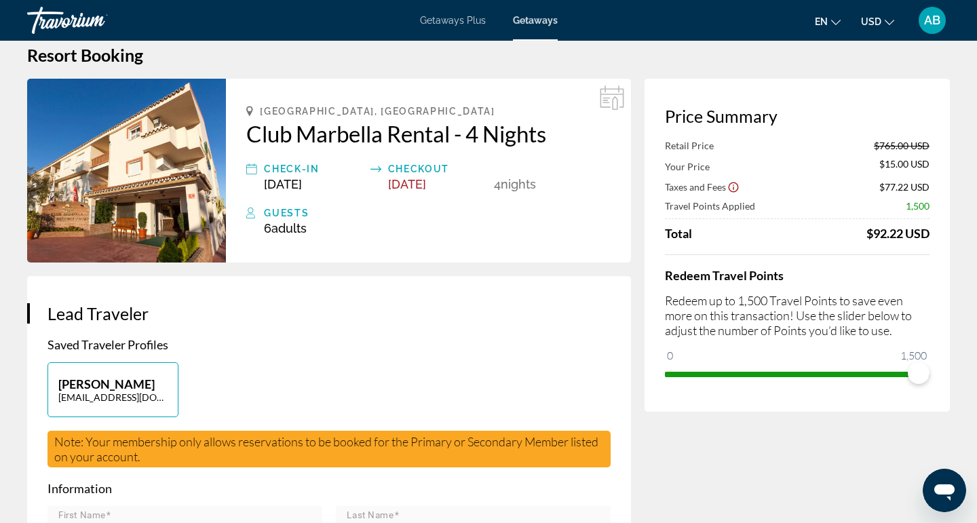
scroll to position [24, 0]
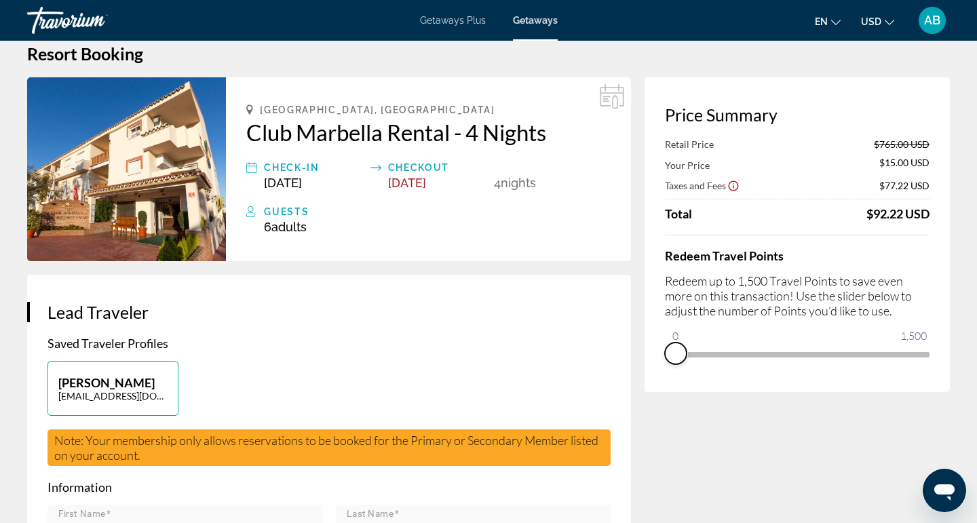
drag, startPoint x: 917, startPoint y: 373, endPoint x: 652, endPoint y: 367, distance: 265.3
click at [652, 367] on div "Price Summary Retail Price $765.00 USD Your Price $15.00 USD Taxes and Fees $77…" at bounding box center [796, 234] width 305 height 315
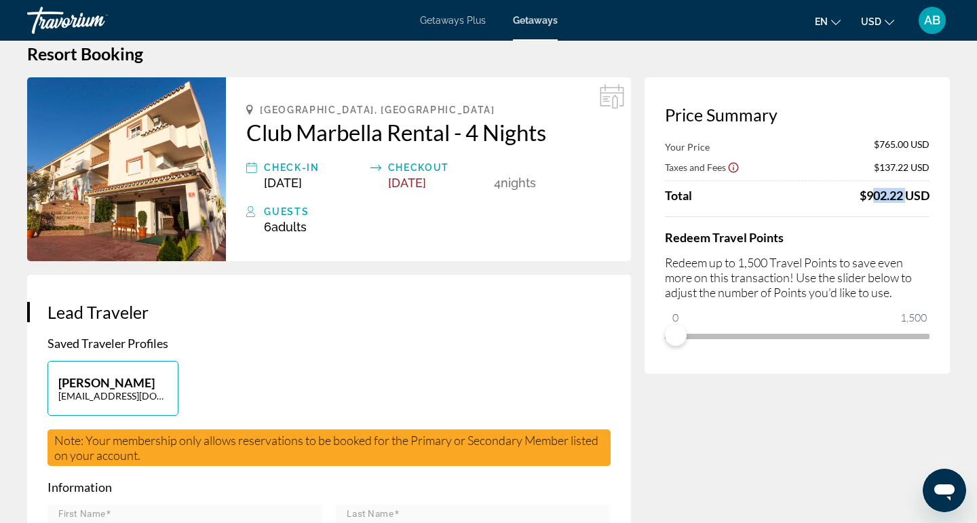
drag, startPoint x: 862, startPoint y: 199, endPoint x: 903, endPoint y: 199, distance: 41.4
click at [903, 199] on div "$902.22 USD" at bounding box center [894, 195] width 70 height 15
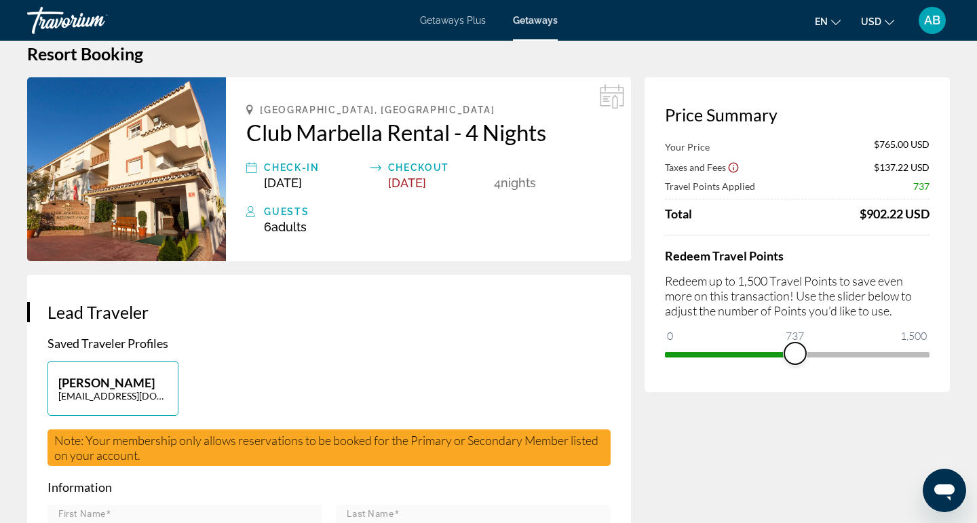
drag, startPoint x: 675, startPoint y: 342, endPoint x: 795, endPoint y: 355, distance: 120.8
click at [795, 355] on span "ngx-slider" at bounding box center [795, 354] width 22 height 22
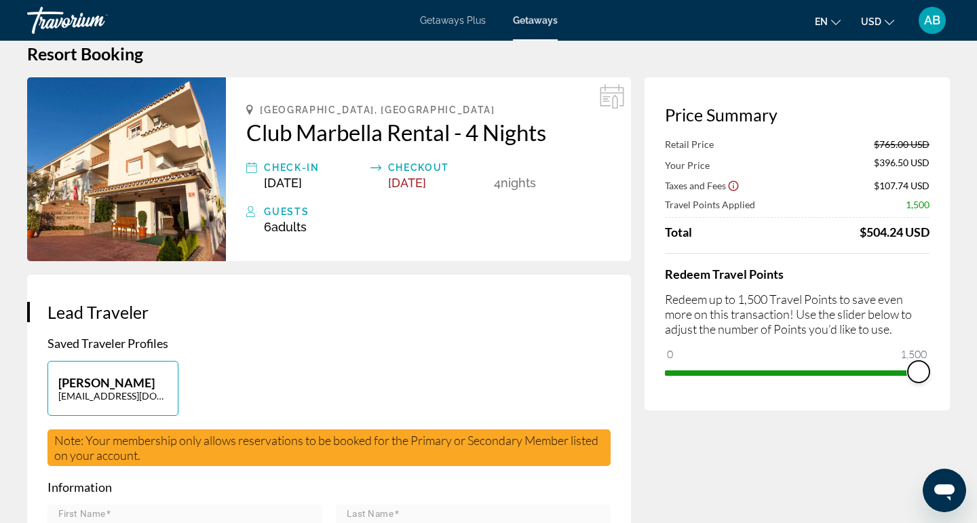
drag, startPoint x: 794, startPoint y: 377, endPoint x: 955, endPoint y: 370, distance: 160.9
drag, startPoint x: 867, startPoint y: 237, endPoint x: 926, endPoint y: 237, distance: 59.7
click at [926, 237] on div "$92.22 USD" at bounding box center [897, 231] width 63 height 15
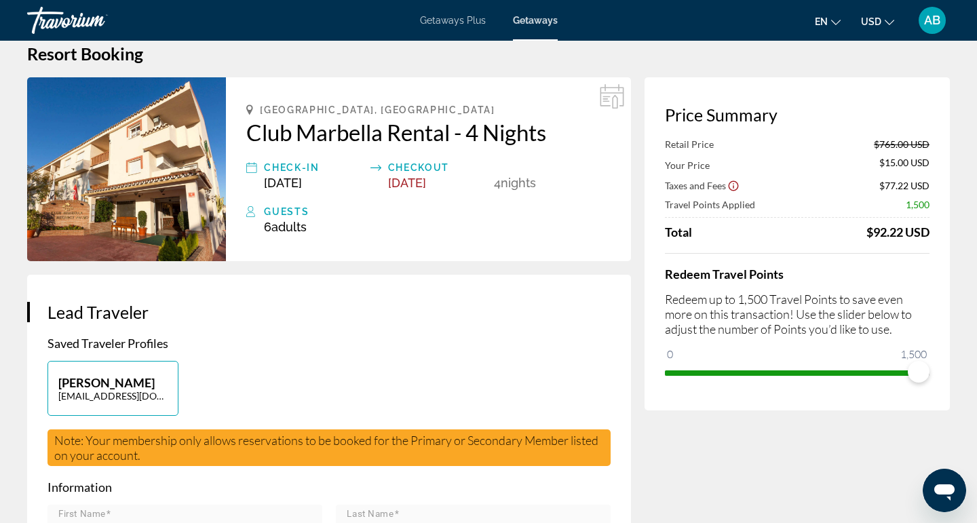
drag, startPoint x: 868, startPoint y: 234, endPoint x: 942, endPoint y: 233, distance: 73.9
click at [942, 233] on div "Price Summary Retail Price $765.00 USD Your Price $15.00 USD Taxes and Fees $77…" at bounding box center [796, 243] width 305 height 333
click at [912, 239] on div "$92.22 USD" at bounding box center [897, 231] width 63 height 15
